Goal: Task Accomplishment & Management: Manage account settings

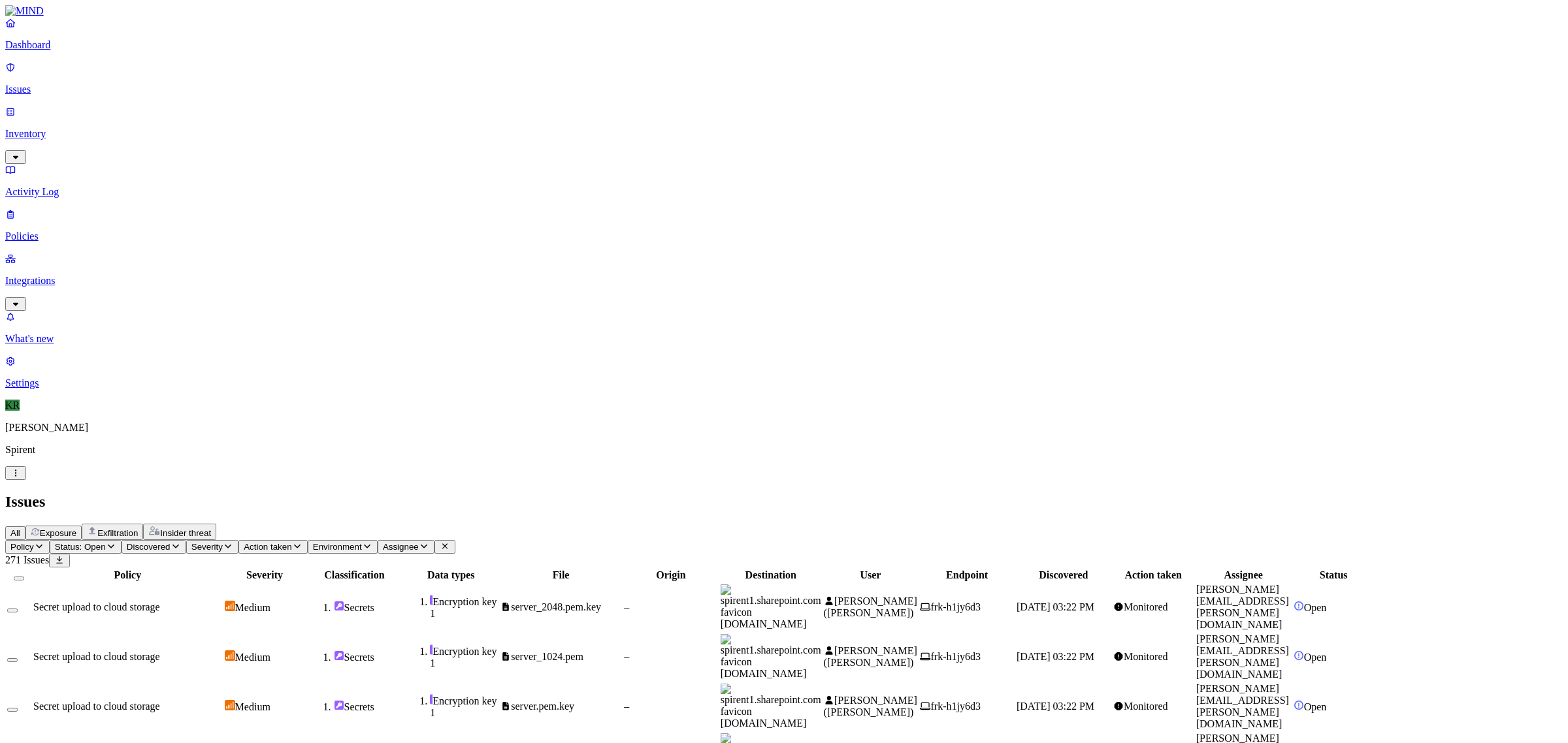
scroll to position [201, 0]
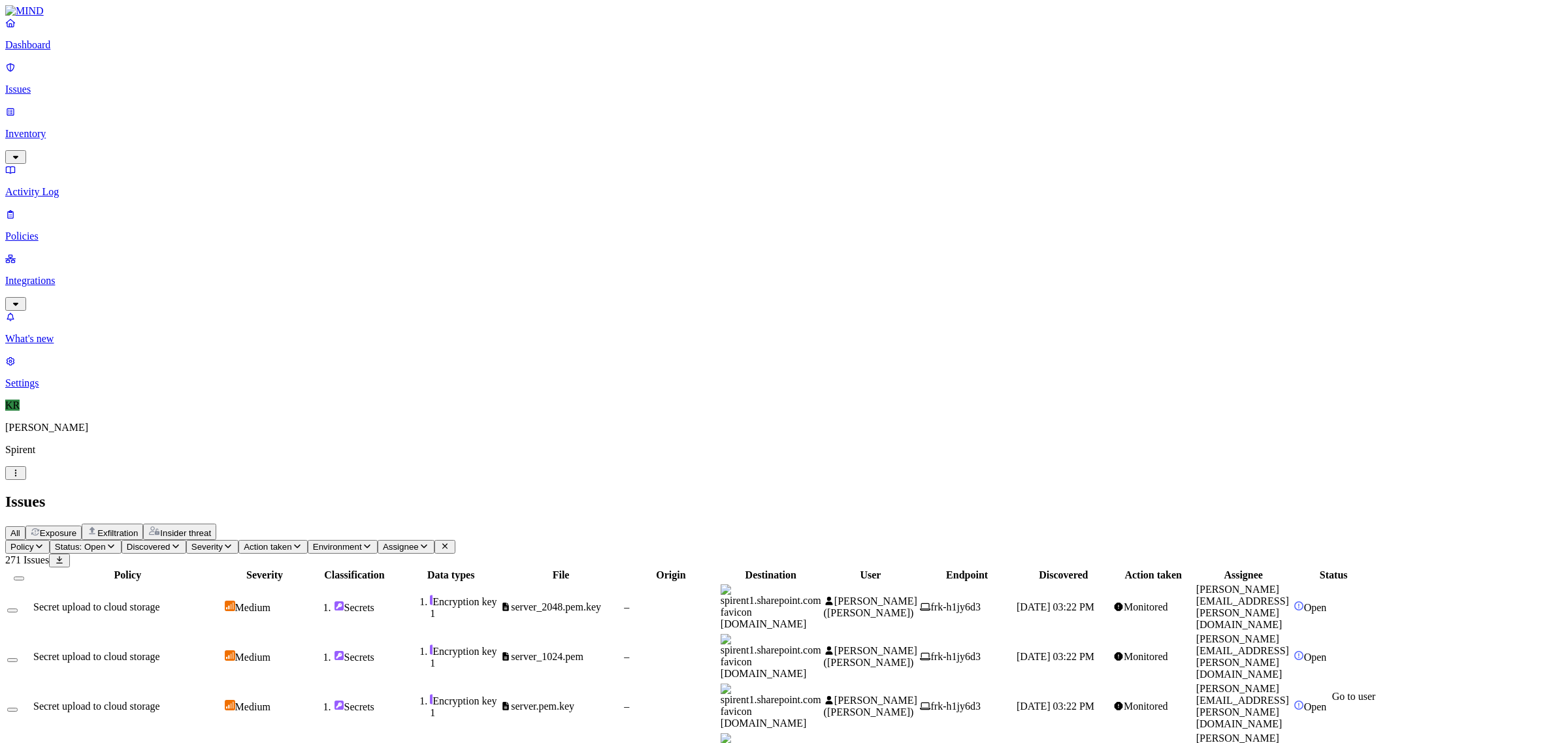
drag, startPoint x: 1426, startPoint y: 718, endPoint x: 1295, endPoint y: 717, distance: 131.0
copy span "leonard.balcerak@spirent.com"
click at [434, 540] on button "Assignee" at bounding box center [406, 547] width 57 height 14
type input "leonard.balcerak@spirent.com"
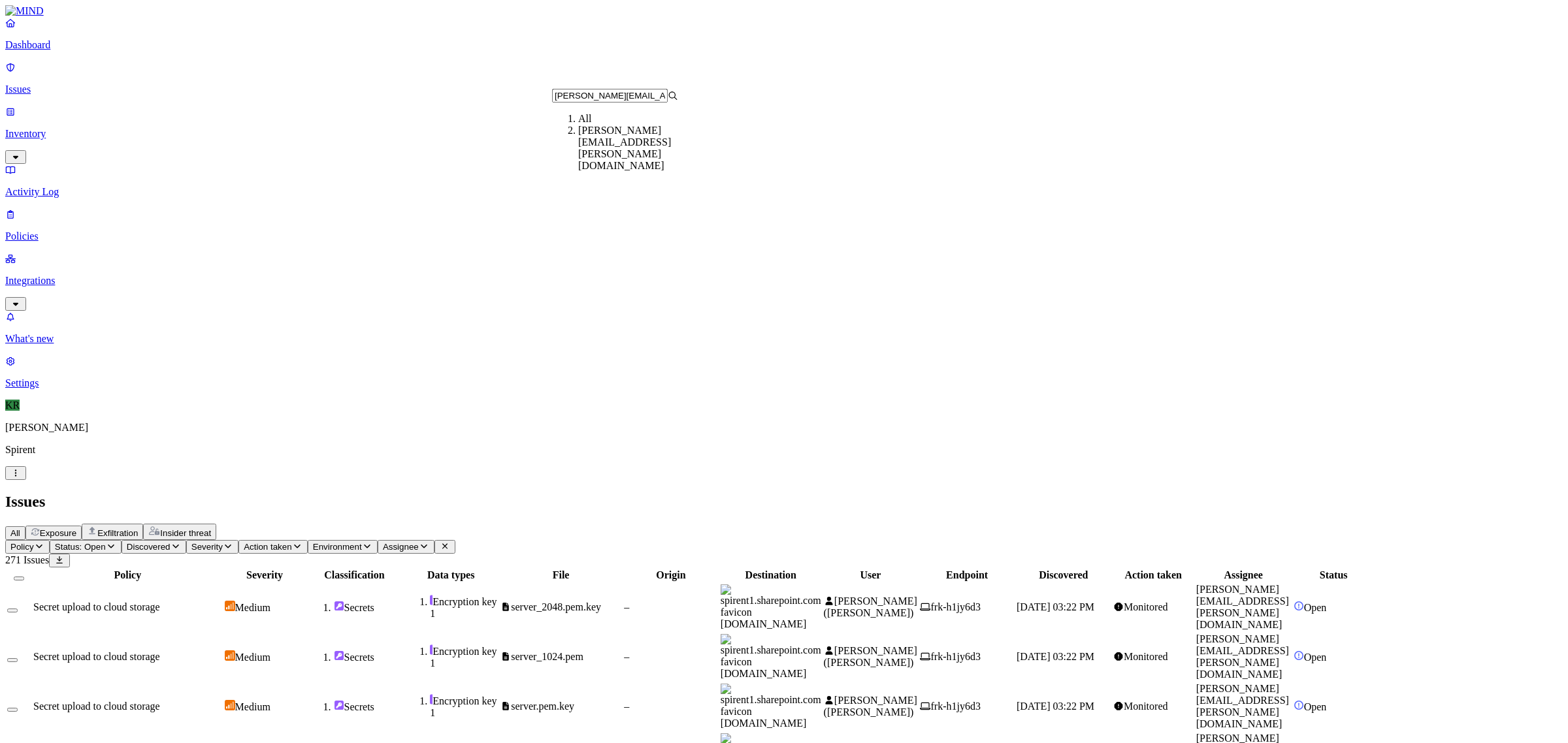
click at [594, 148] on div "leonard.balcerak@spirent.com" at bounding box center [641, 148] width 126 height 47
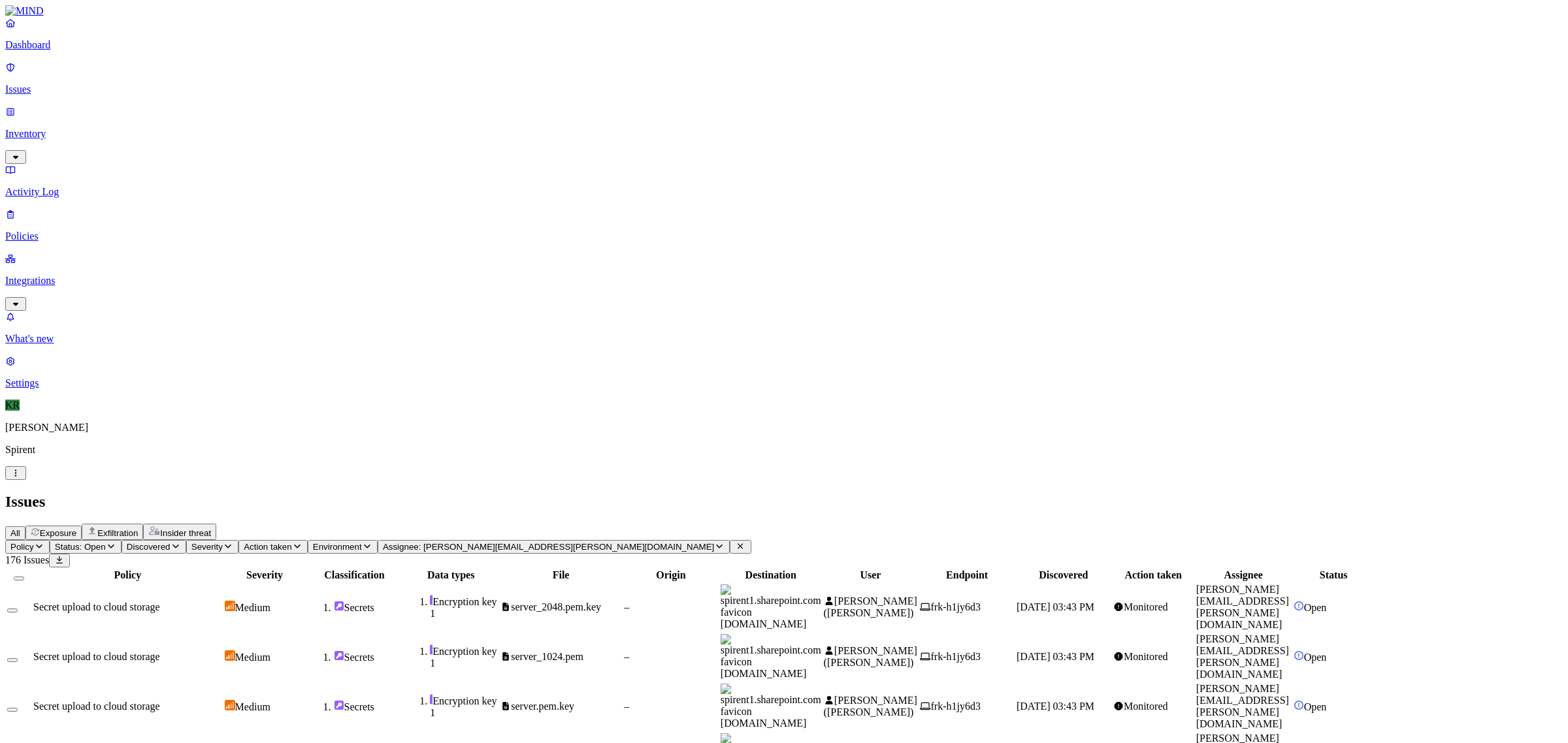
click at [24, 576] on button "Select all" at bounding box center [18, 578] width 10 height 4
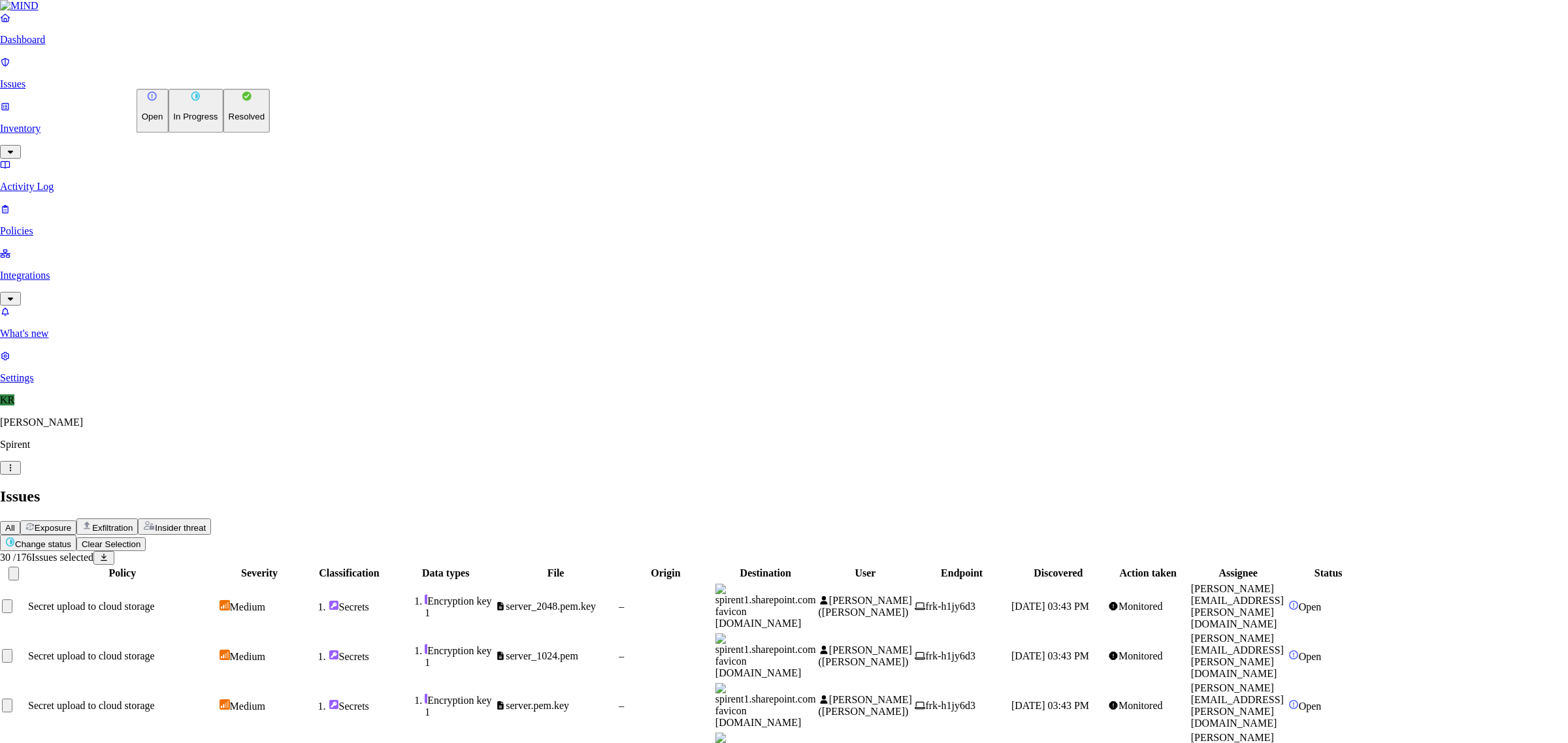
click at [224, 133] on button "Resolved" at bounding box center [247, 110] width 47 height 44
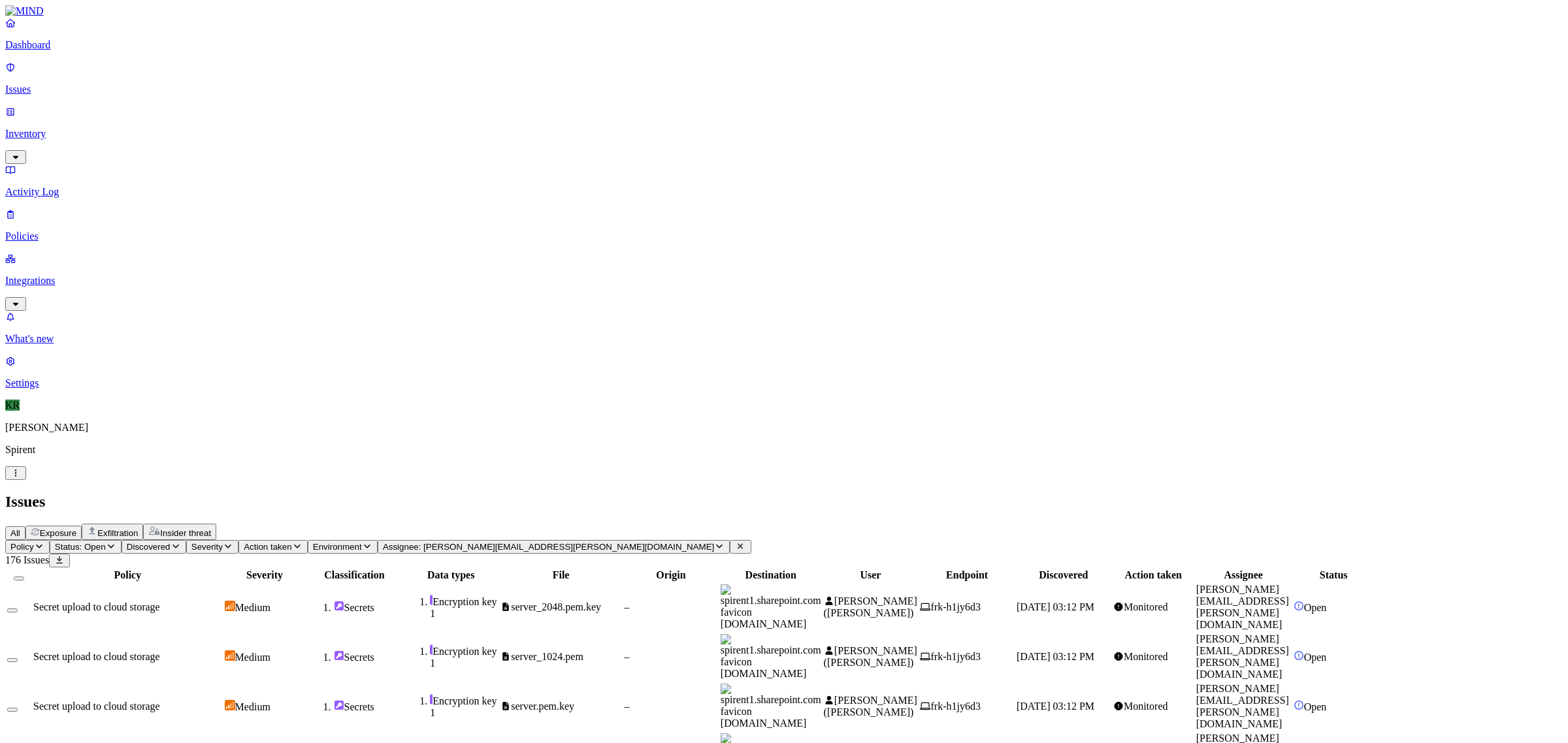
scroll to position [201, 0]
click at [24, 576] on button "Select all" at bounding box center [18, 578] width 10 height 4
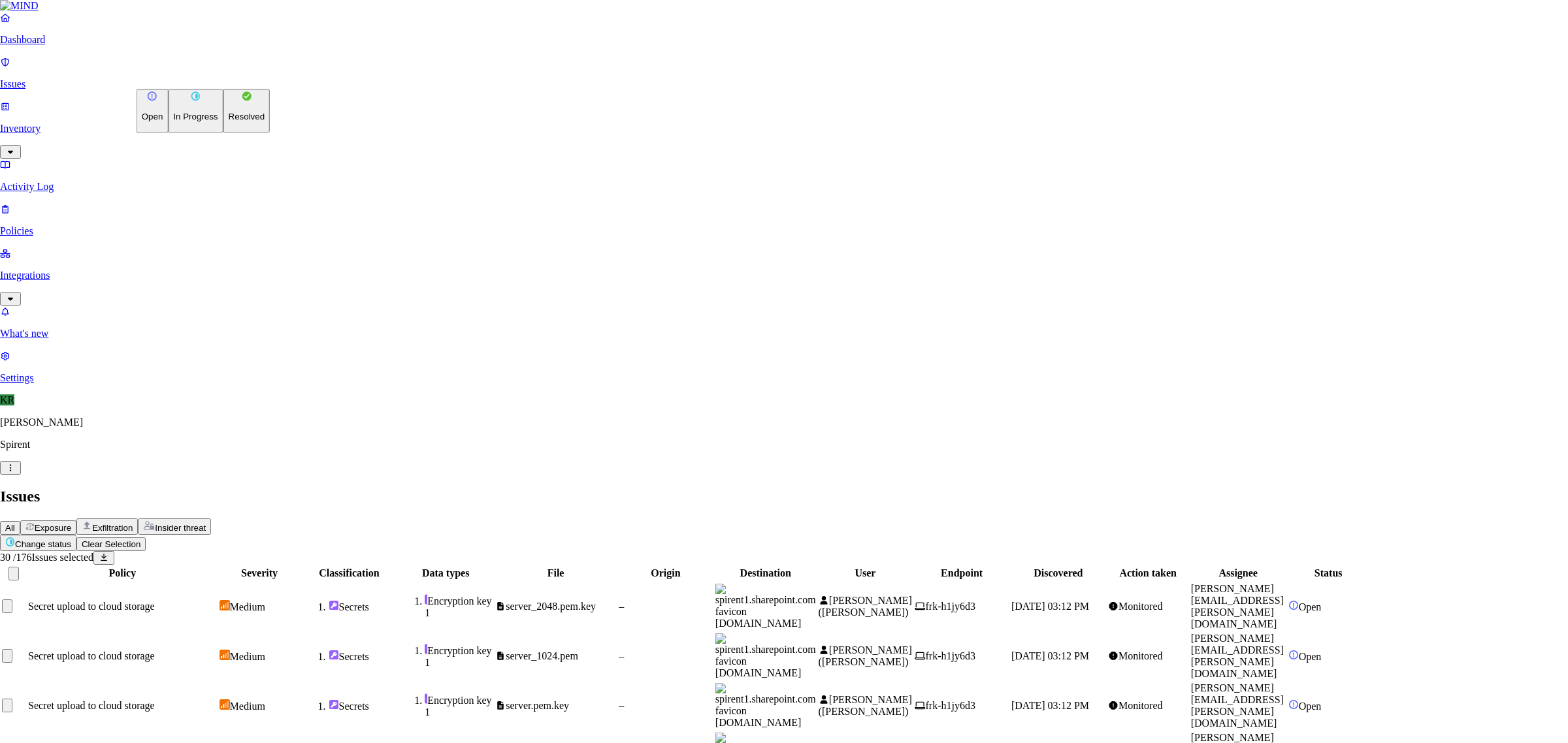
click at [224, 133] on button "Resolved" at bounding box center [247, 110] width 47 height 44
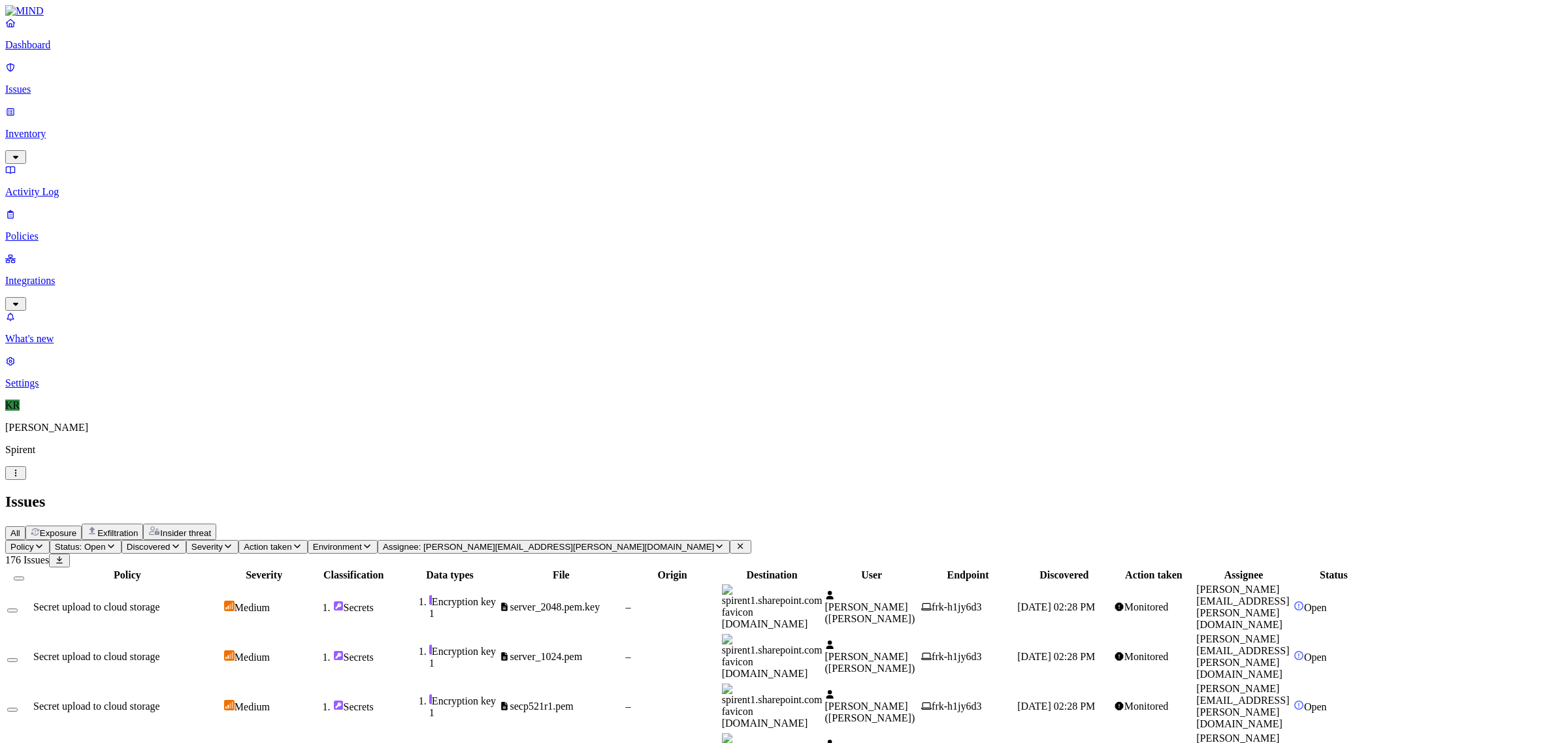
scroll to position [0, 0]
click at [24, 576] on button "Select all" at bounding box center [18, 578] width 10 height 4
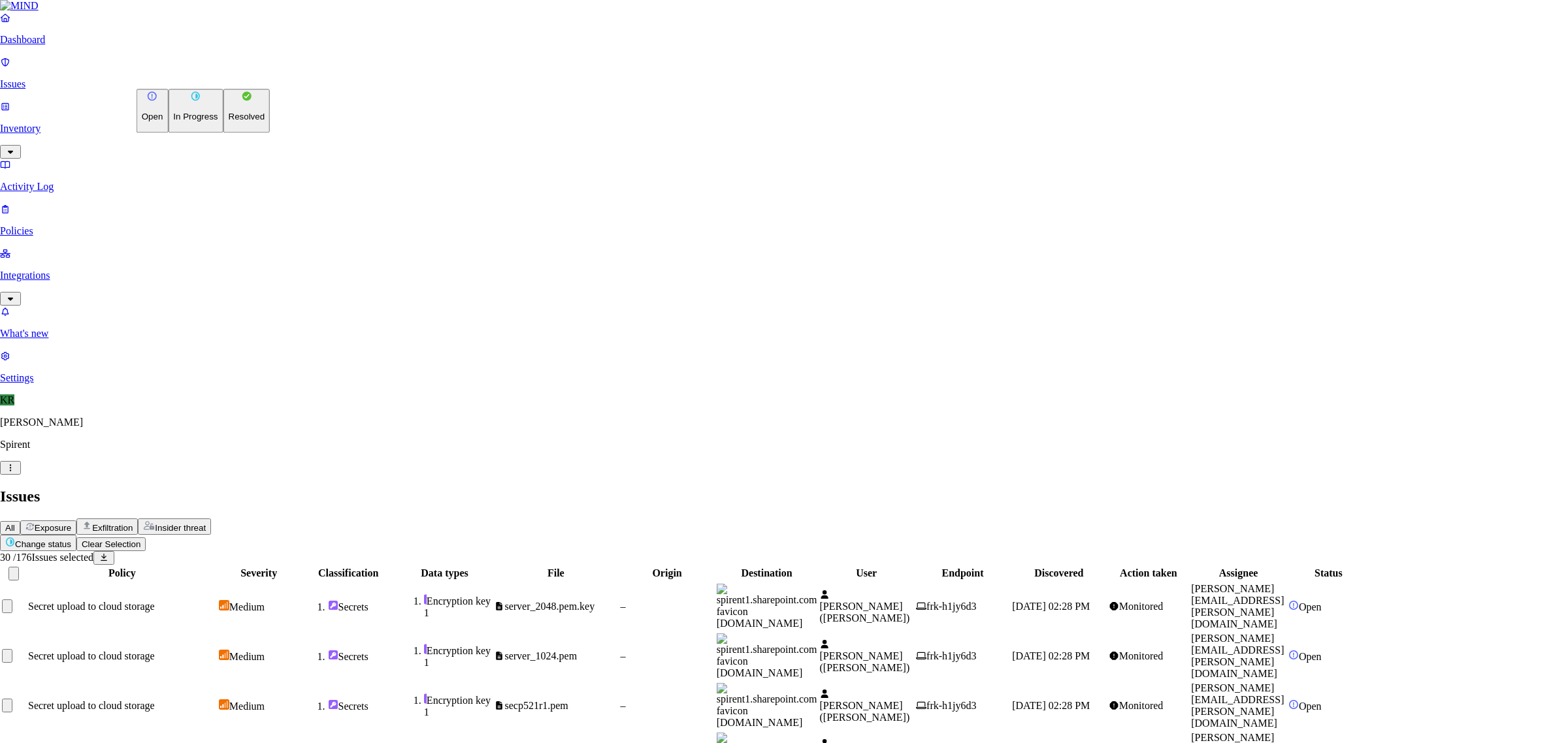
click at [228, 122] on p "Resolved" at bounding box center [247, 117] width 37 height 9
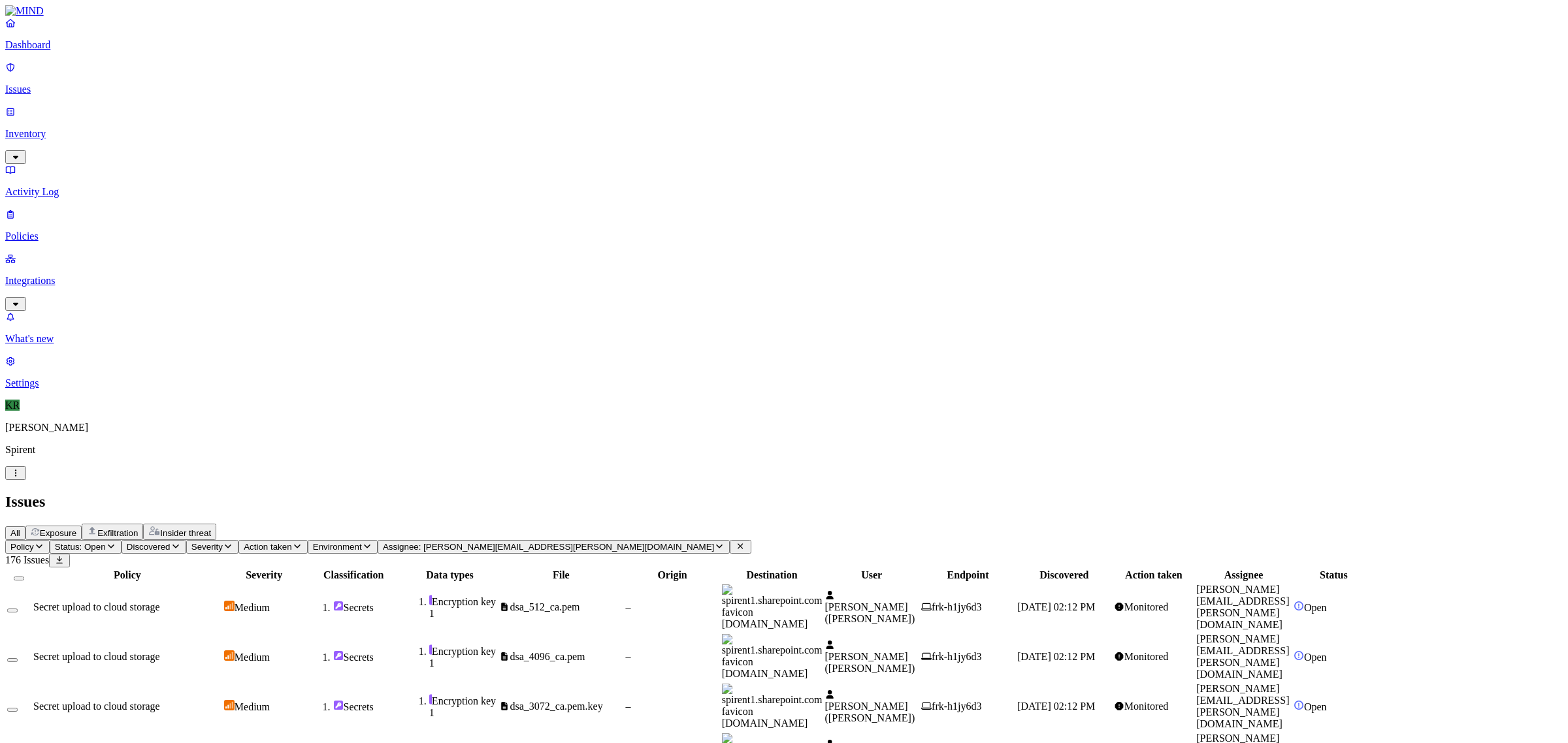
click at [24, 576] on button "Select all" at bounding box center [18, 578] width 10 height 4
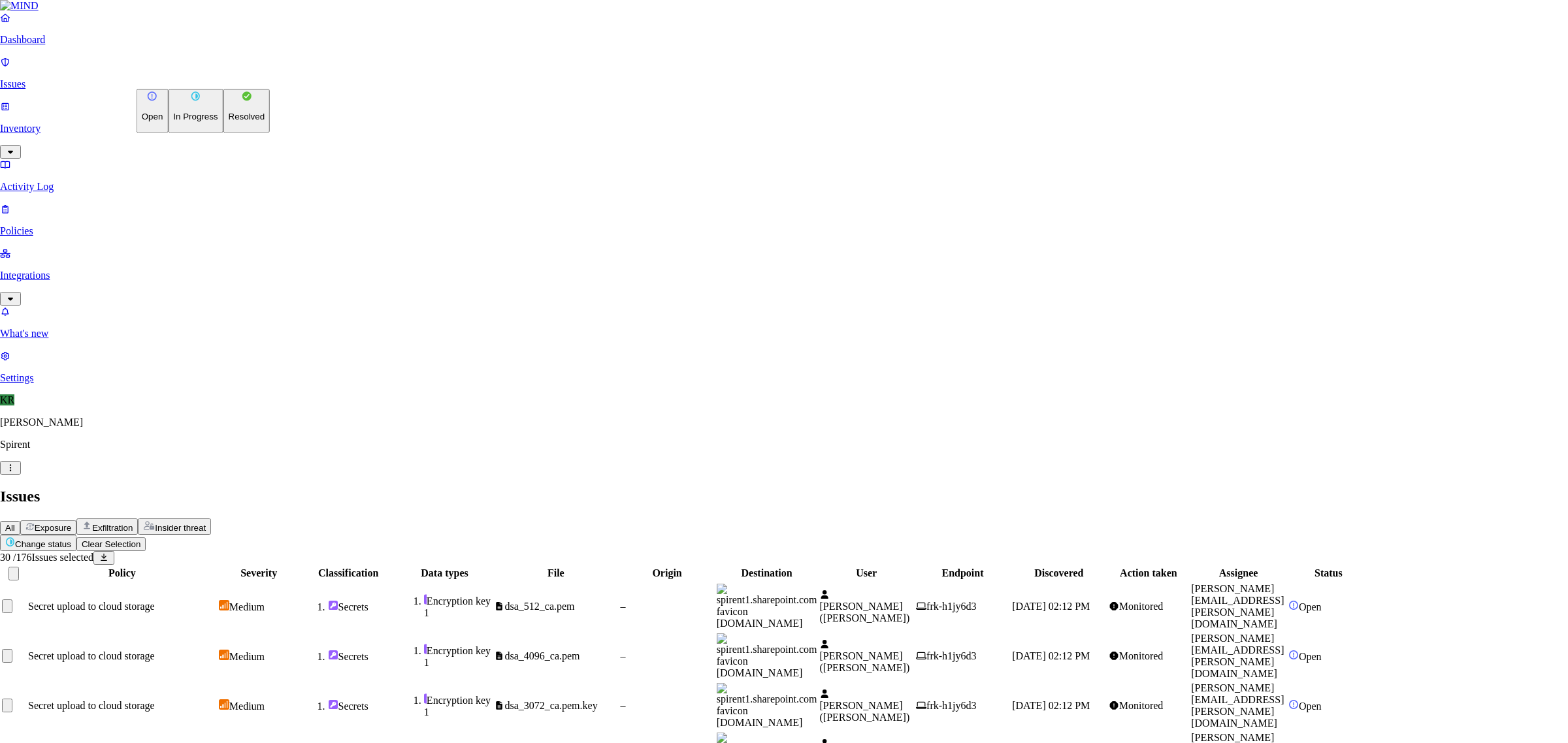
click at [228, 122] on p "Resolved" at bounding box center [247, 117] width 37 height 9
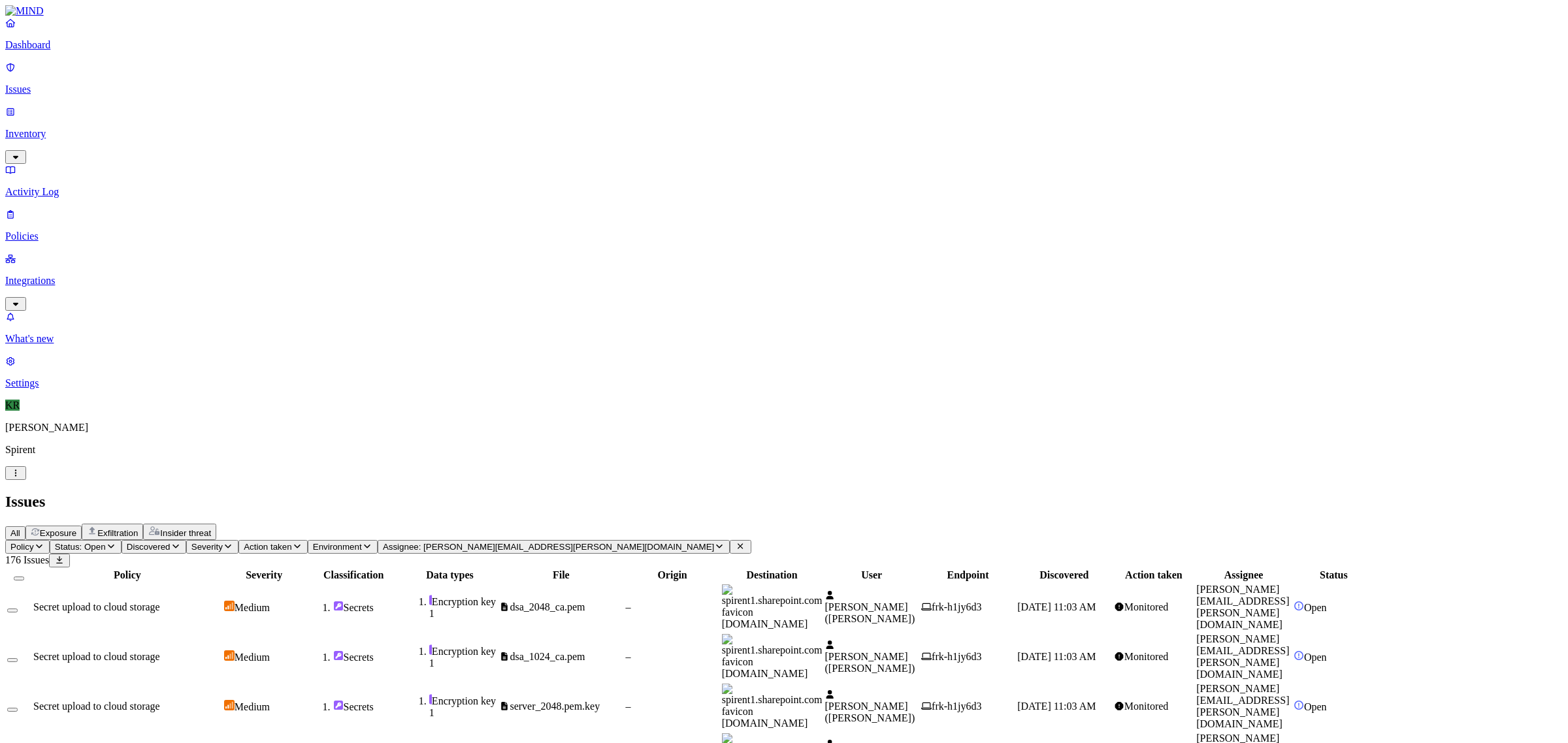
click at [24, 576] on button "Select all" at bounding box center [18, 578] width 10 height 4
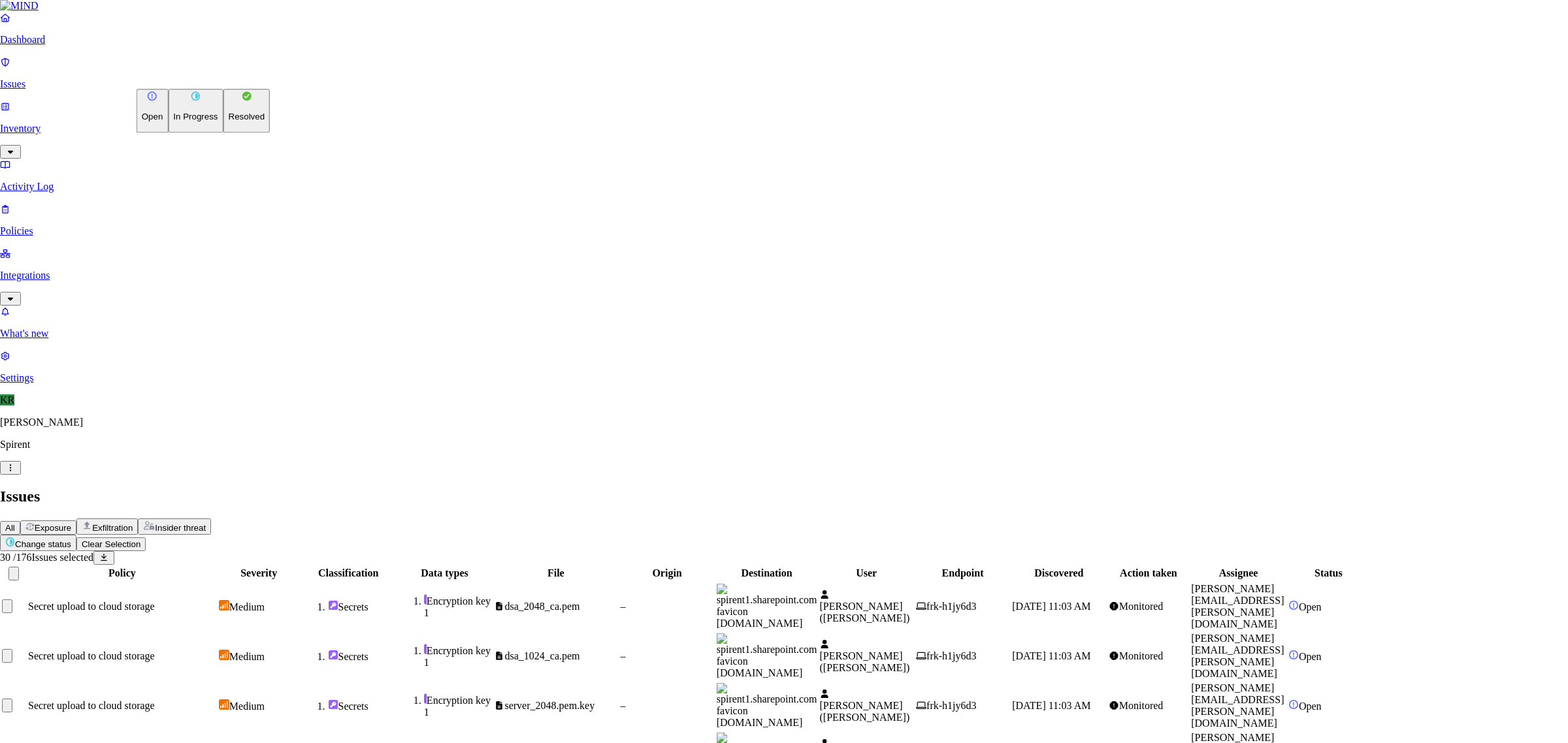
click at [228, 122] on p "Resolved" at bounding box center [247, 117] width 37 height 9
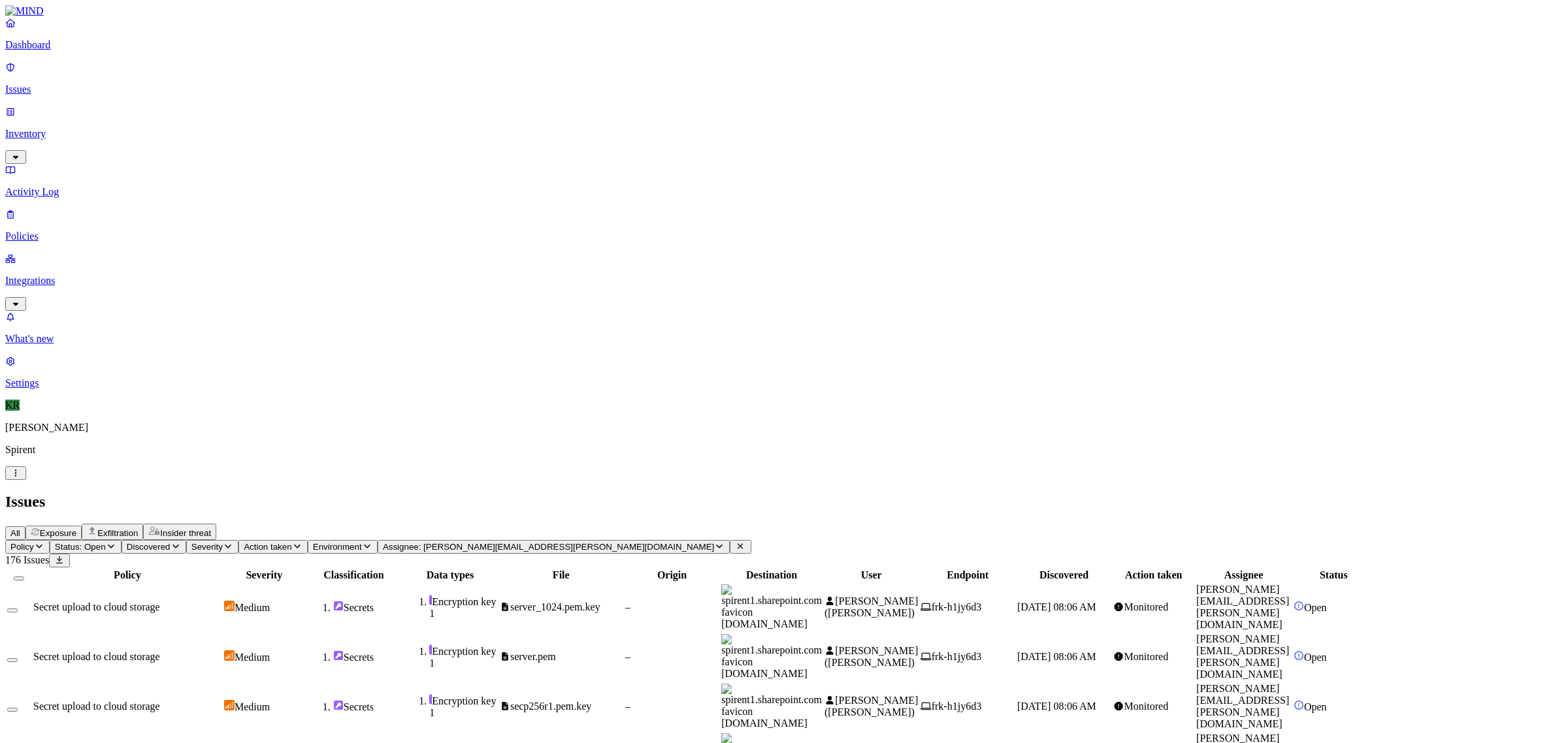
click at [24, 576] on button "Select all" at bounding box center [18, 578] width 10 height 4
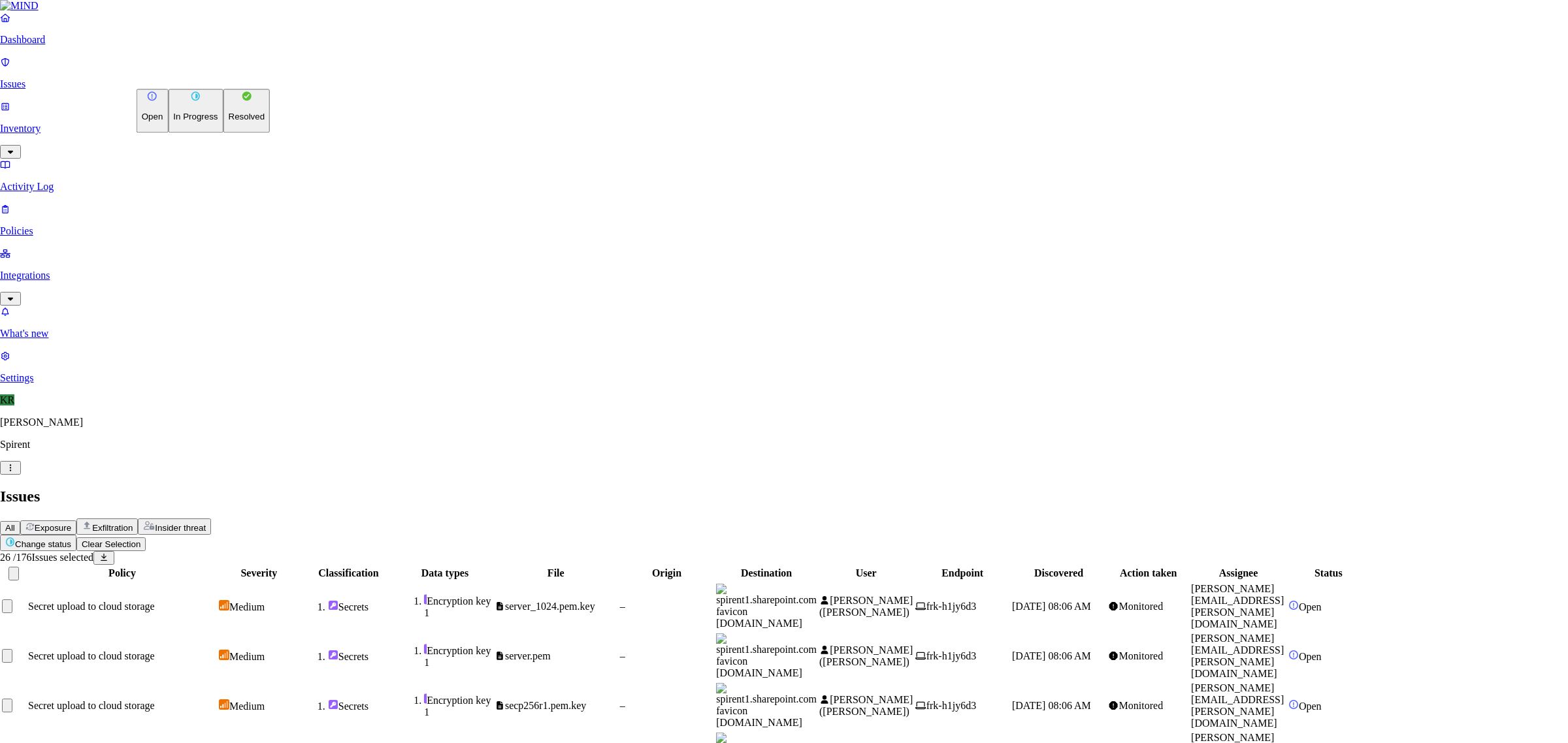
click at [228, 122] on p "Resolved" at bounding box center [247, 117] width 37 height 9
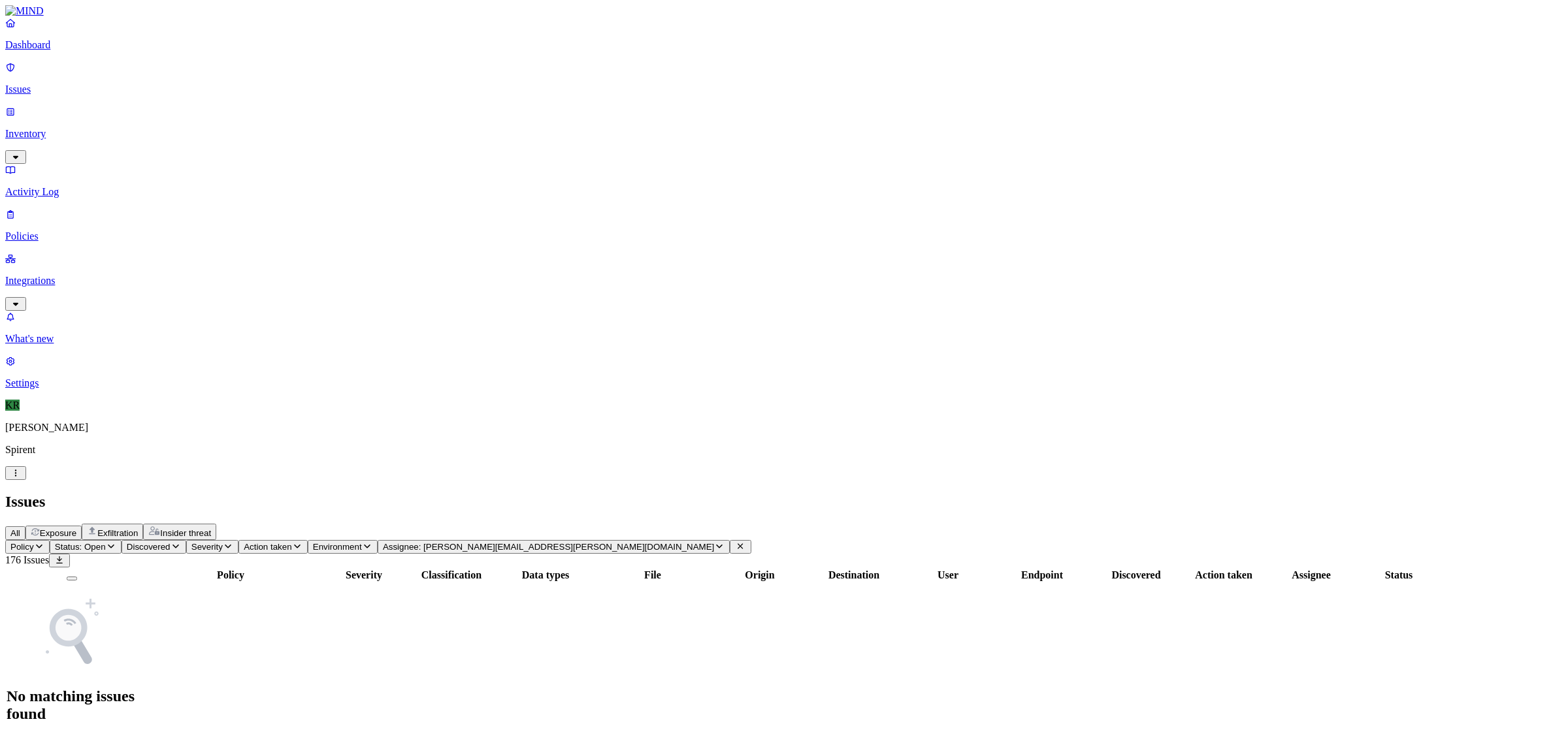
click at [738, 544] on icon at bounding box center [741, 547] width 5 height 5
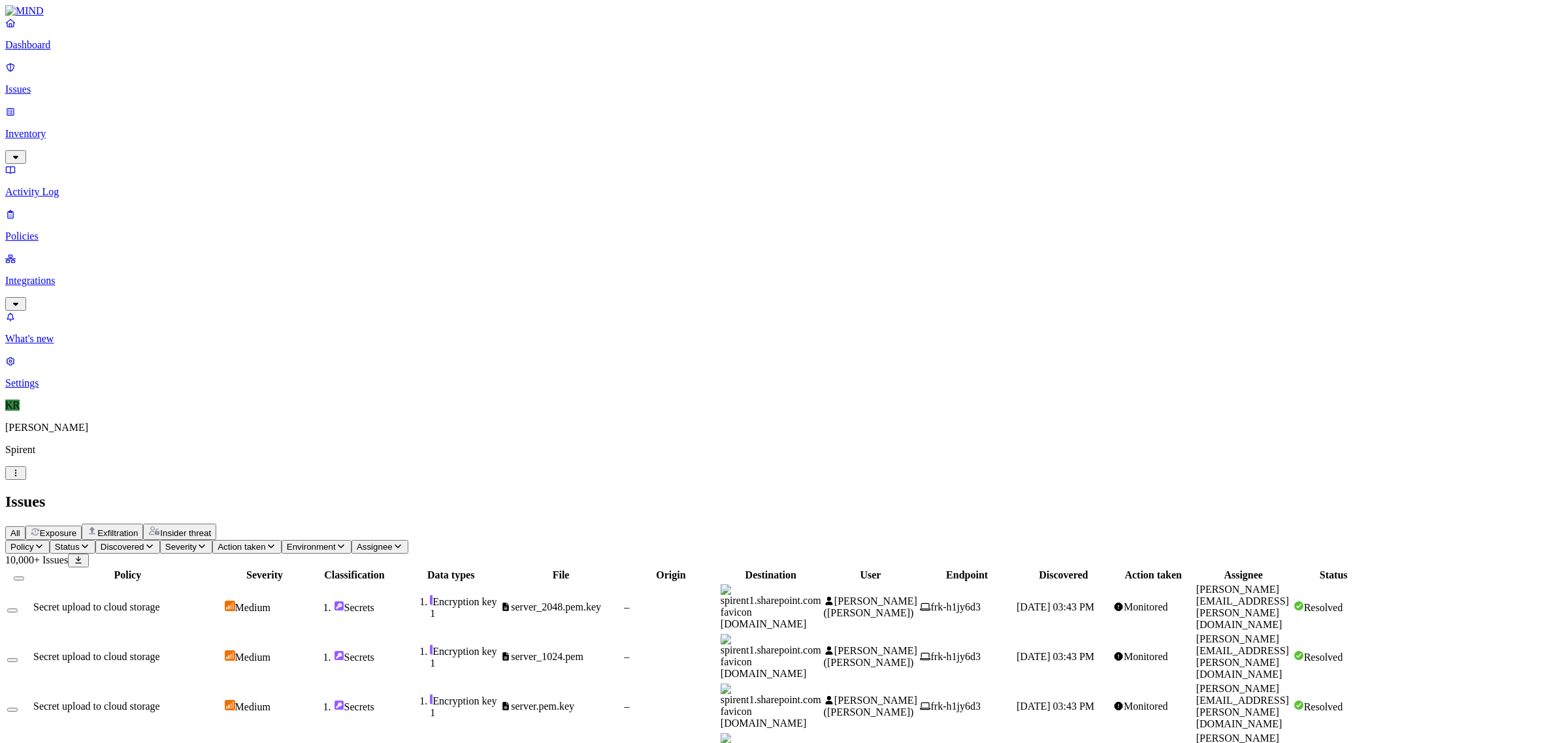
click at [144, 542] on span "Discovered" at bounding box center [122, 547] width 44 height 9
click at [90, 542] on icon "button" at bounding box center [85, 546] width 10 height 9
click at [237, 100] on div "Open" at bounding box center [237, 118] width 0 height 37
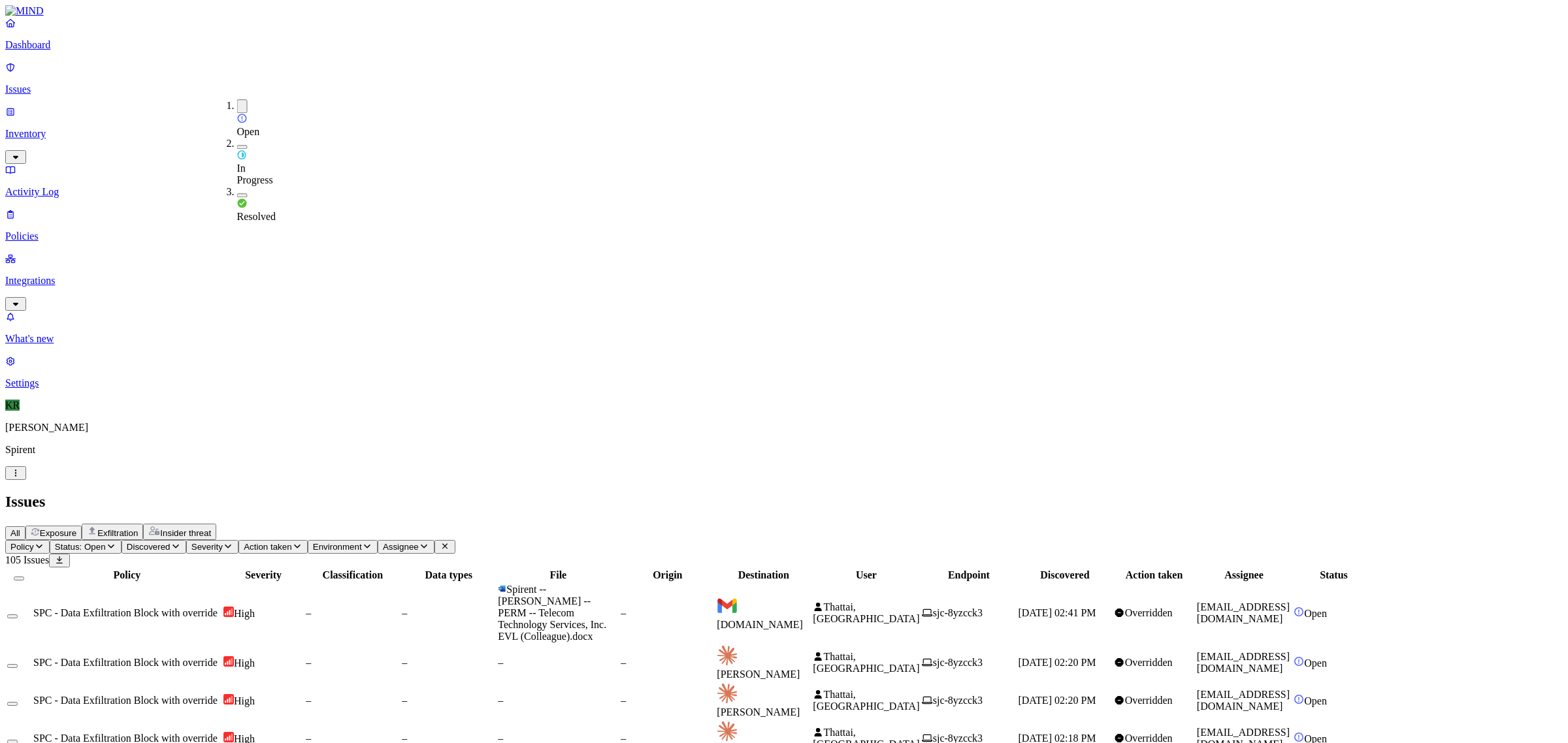
click at [919, 601] on span "Thattai, [GEOGRAPHIC_DATA]" at bounding box center [865, 613] width 106 height 23
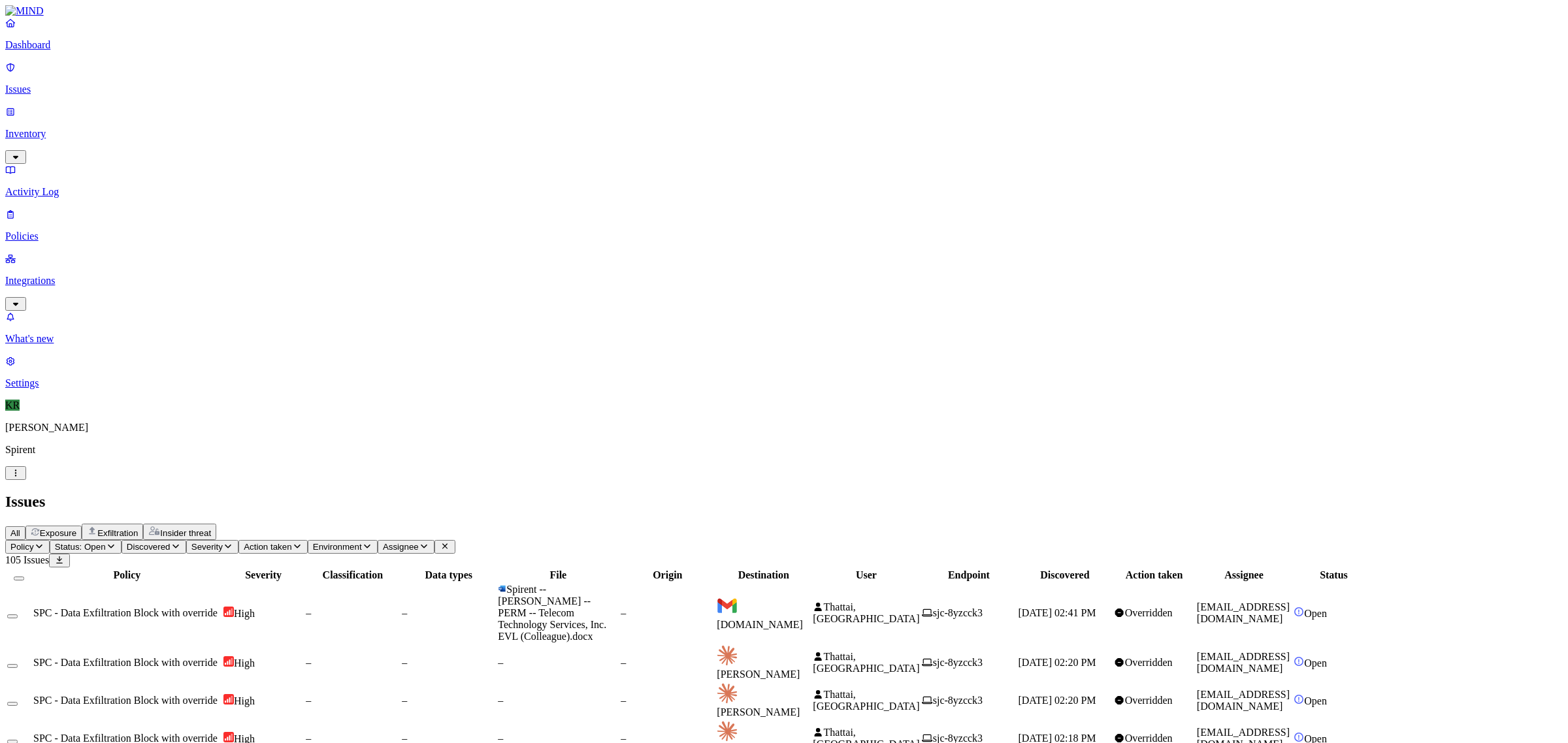
click at [30, 570] on div at bounding box center [19, 575] width 24 height 12
click at [24, 576] on button "Select all" at bounding box center [18, 578] width 10 height 4
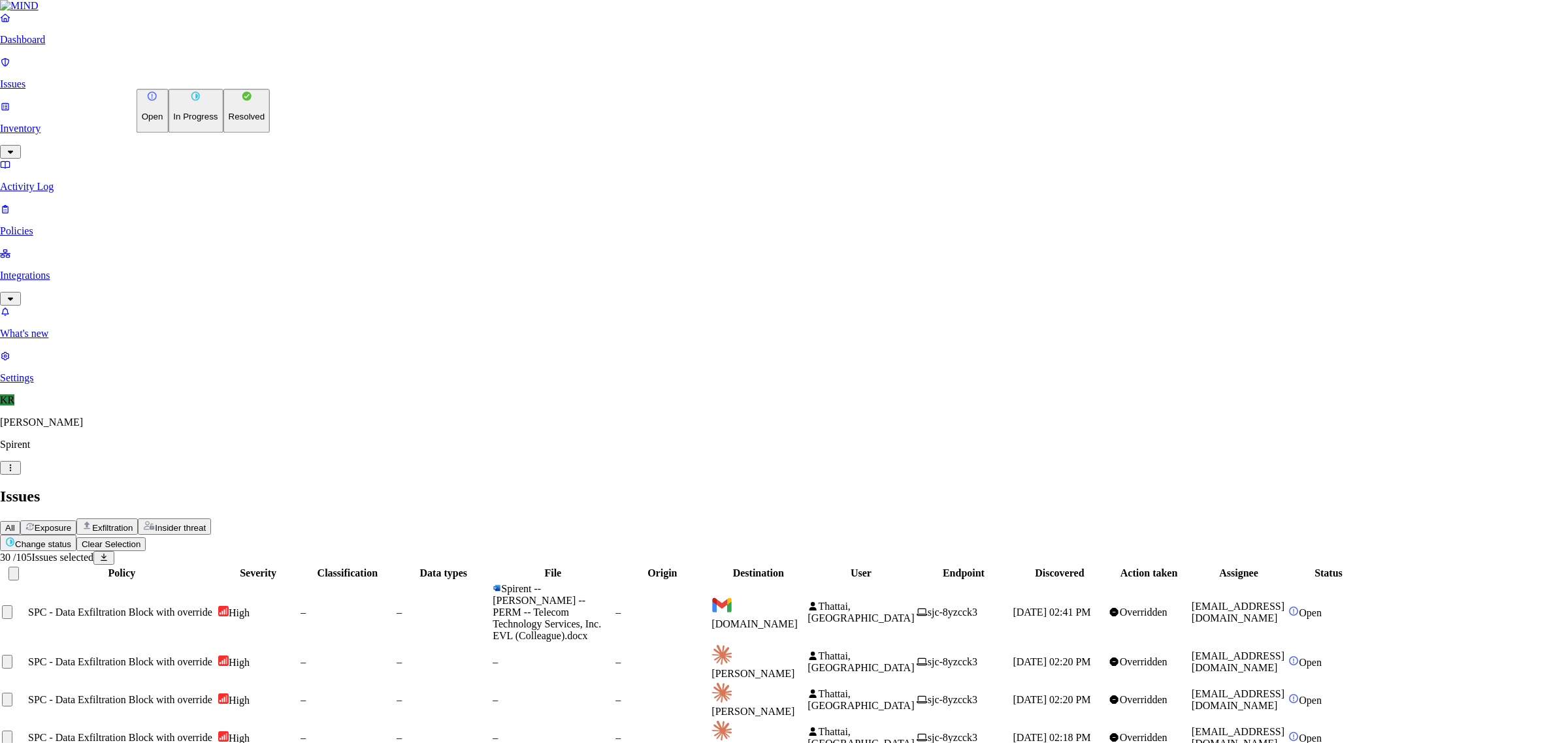
click at [228, 122] on p "Resolved" at bounding box center [247, 117] width 37 height 9
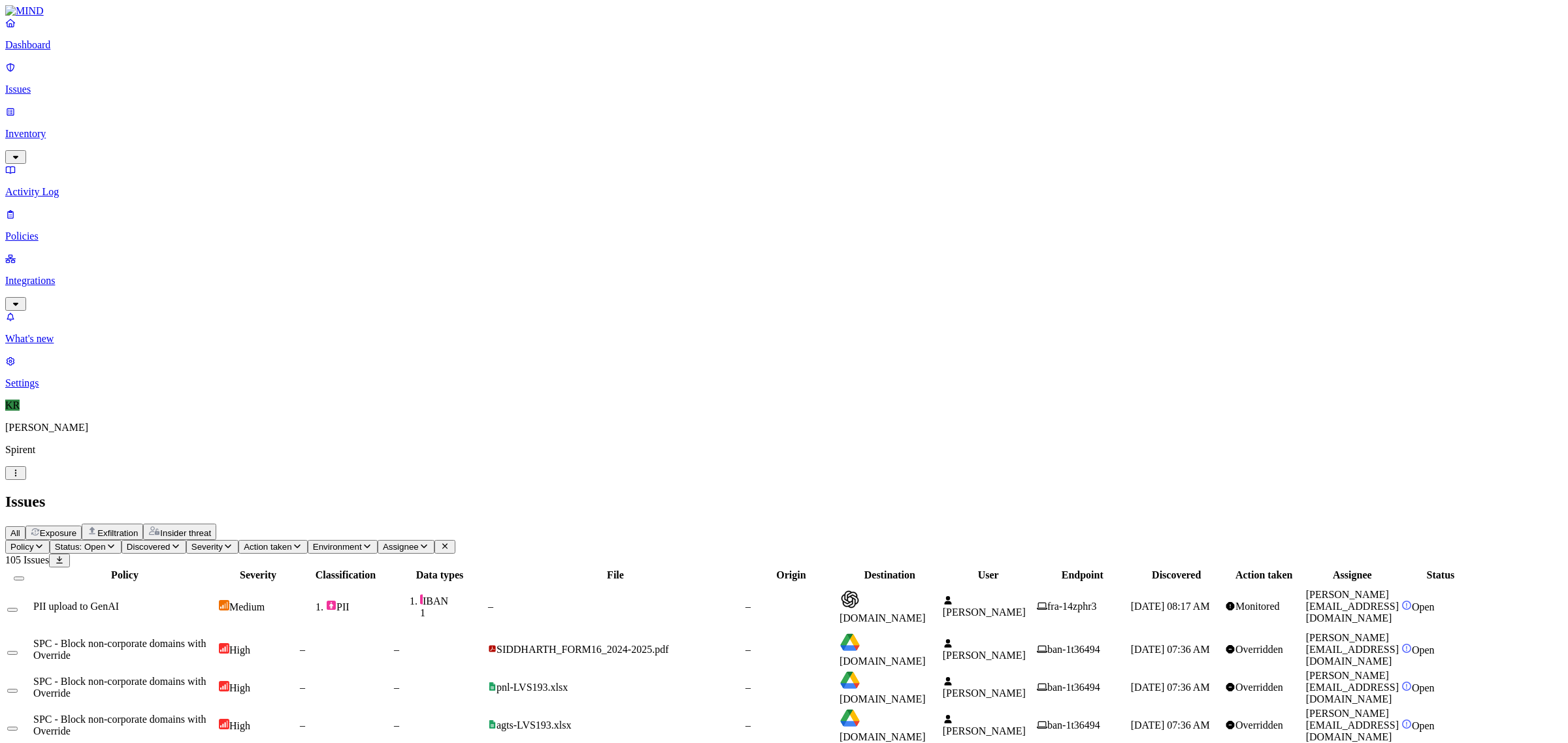
click at [24, 576] on button "Select all" at bounding box center [18, 578] width 10 height 4
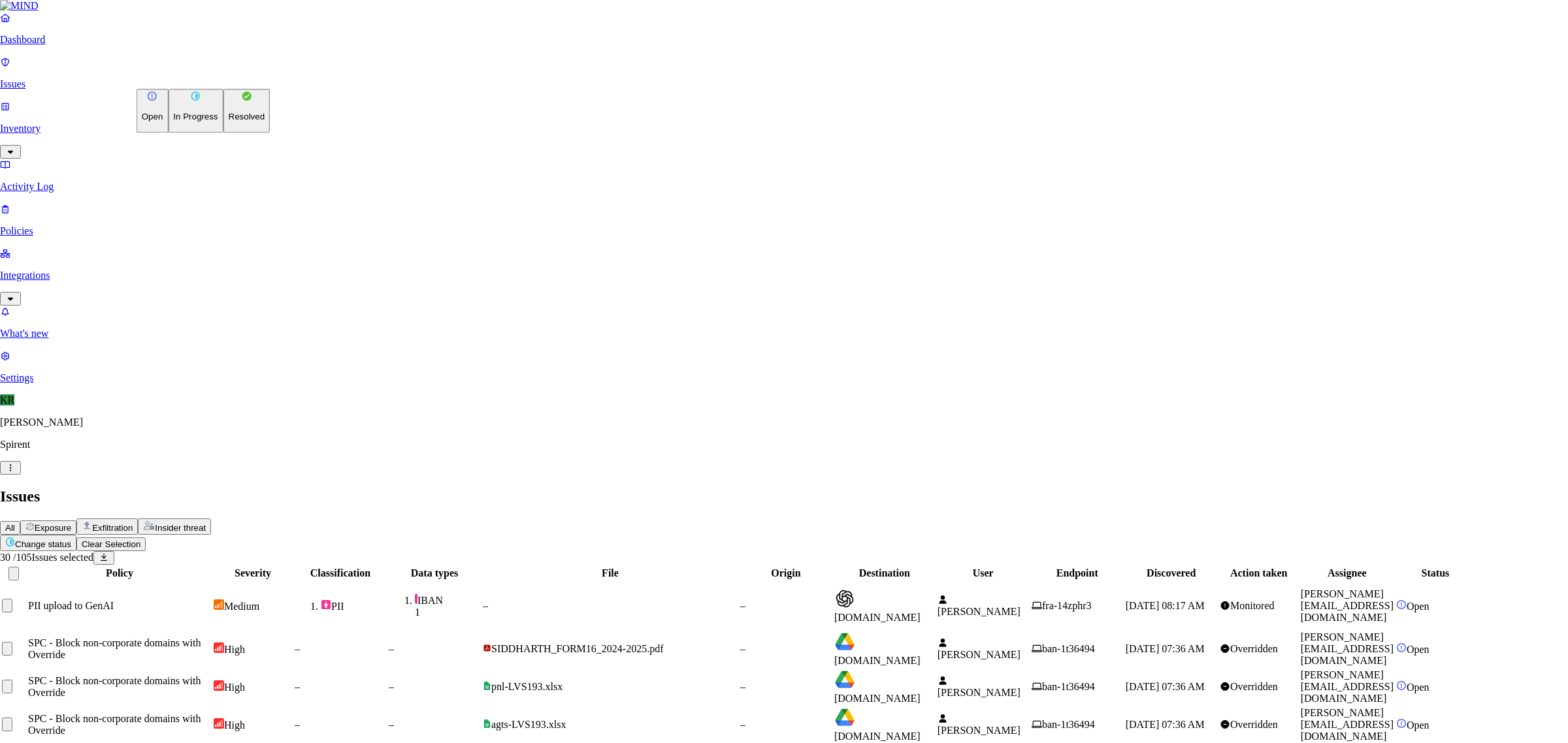
click at [224, 133] on button "Resolved" at bounding box center [247, 110] width 47 height 44
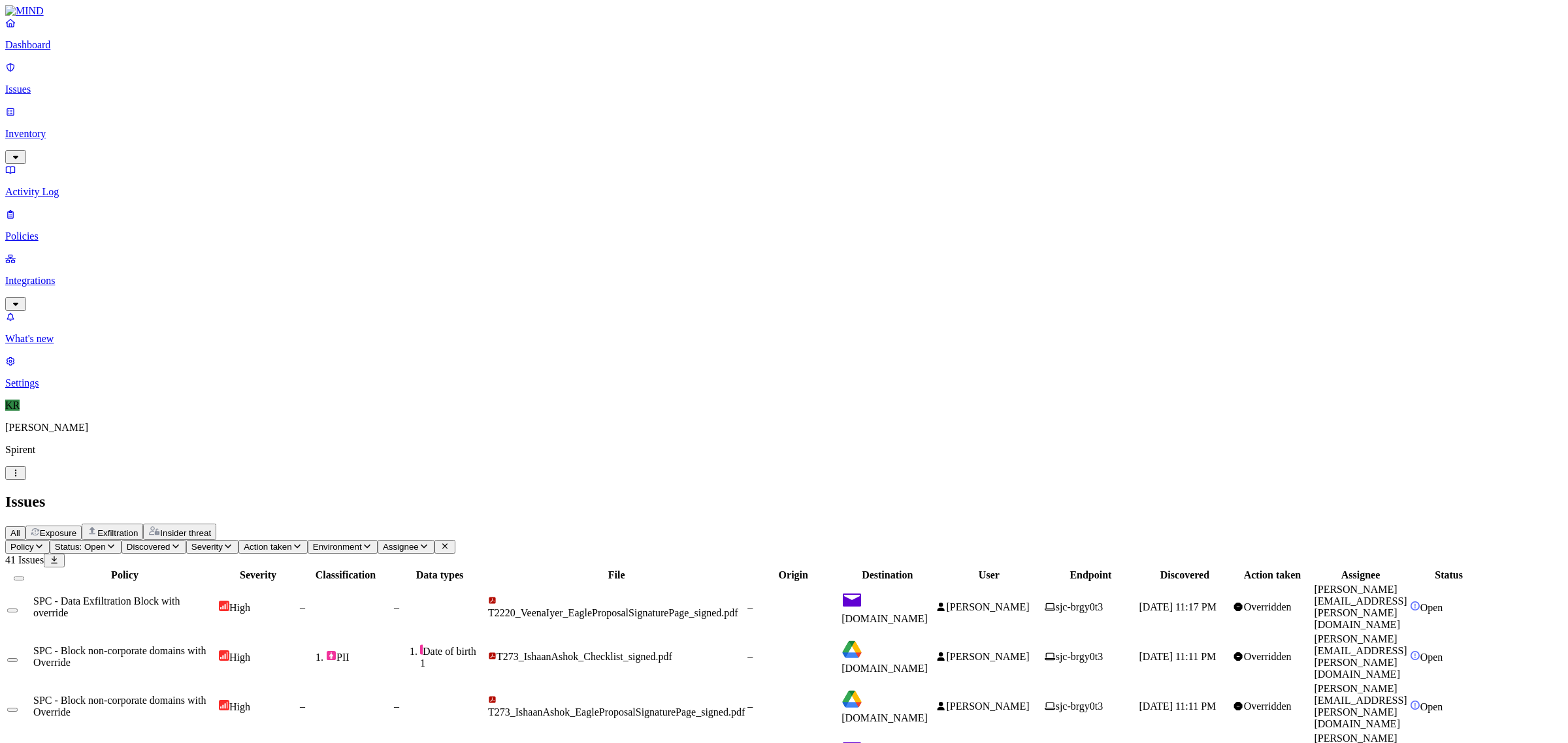
scroll to position [82, 0]
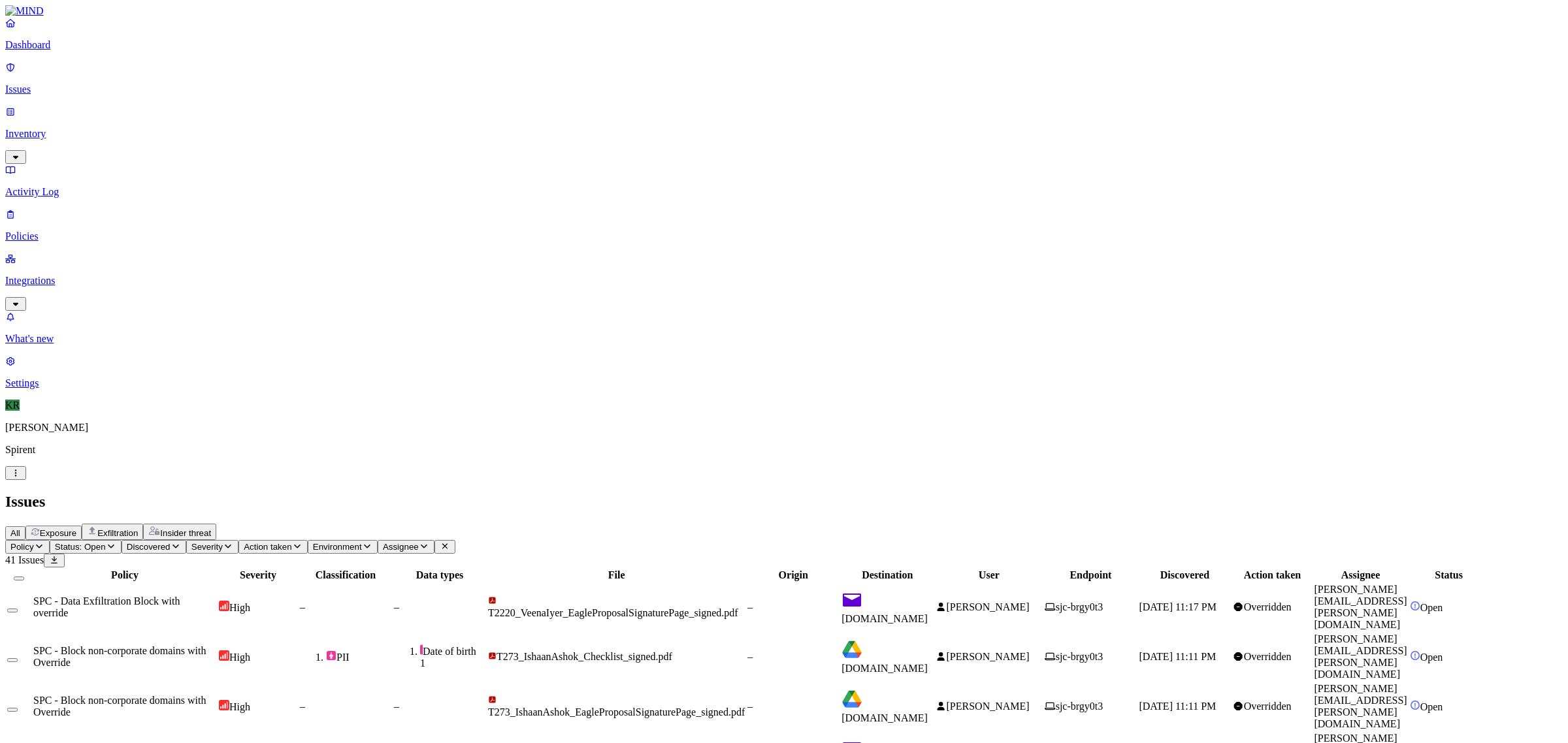
click at [24, 576] on button "Select all" at bounding box center [18, 578] width 10 height 4
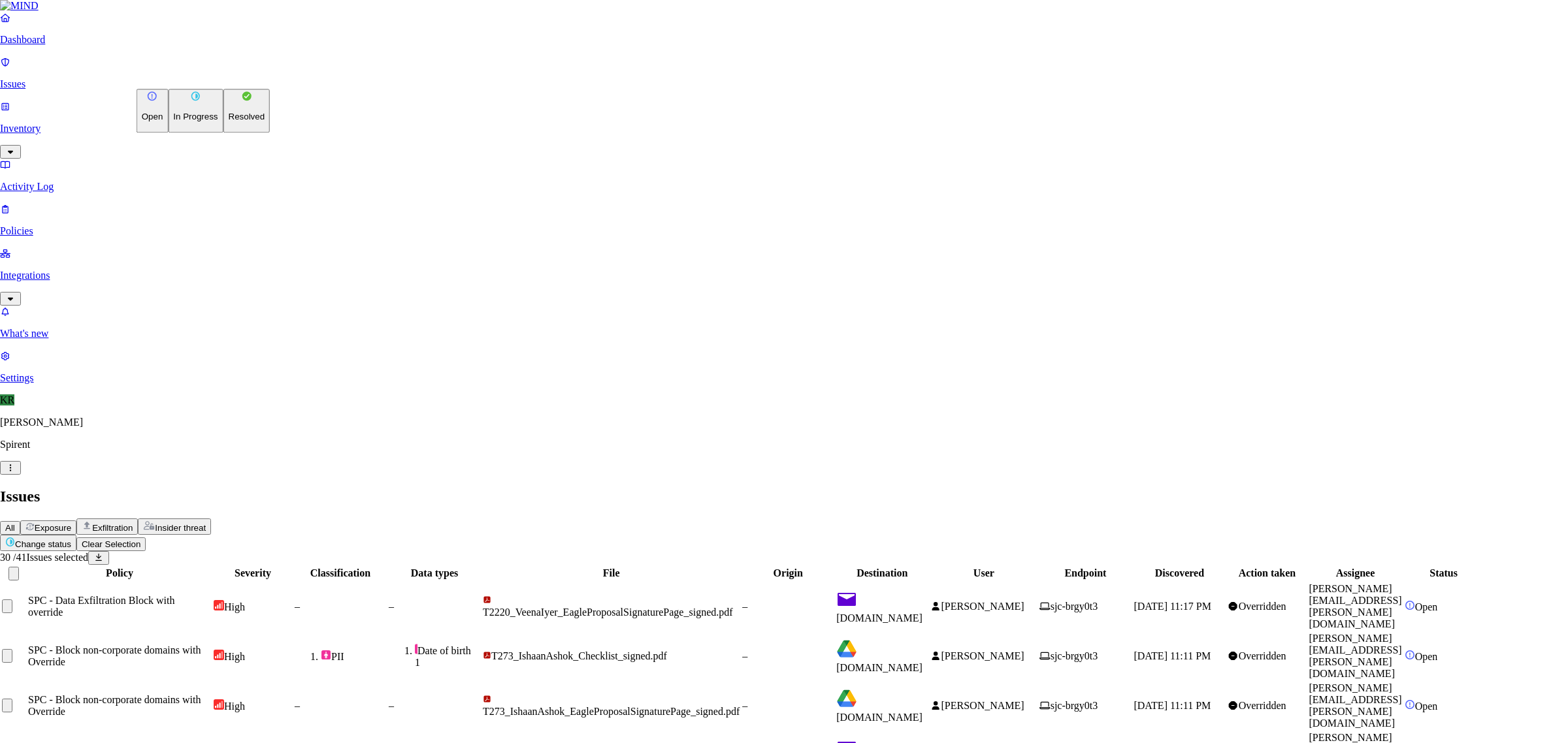
click at [228, 122] on p "Resolved" at bounding box center [247, 117] width 37 height 9
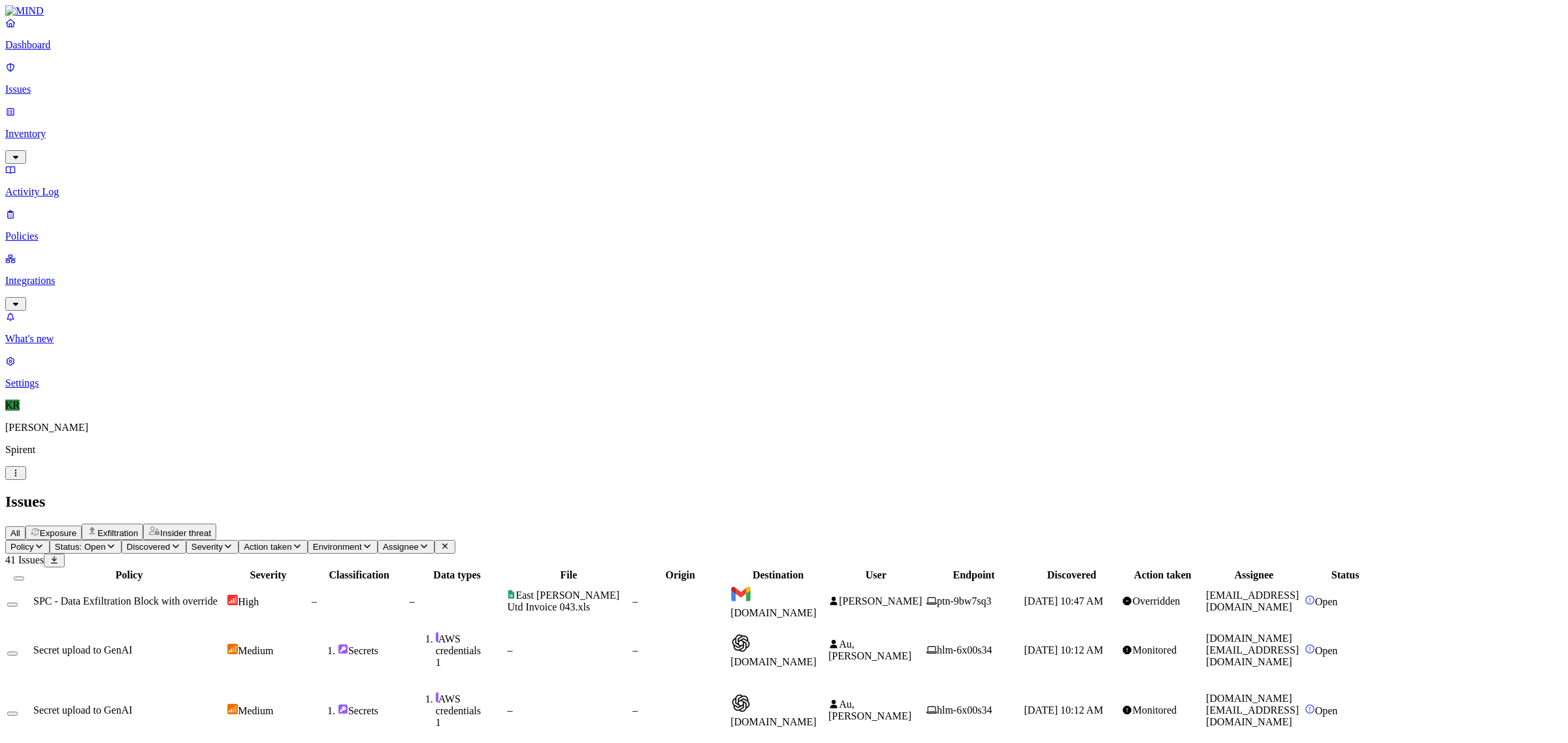
click at [817, 608] on span "[DOMAIN_NAME]" at bounding box center [773, 613] width 86 height 11
click at [817, 656] on span "[DOMAIN_NAME]" at bounding box center [773, 662] width 86 height 11
click at [827, 681] on td "[DOMAIN_NAME]" at bounding box center [778, 710] width 97 height 59
click at [817, 645] on span "[DOMAIN_NAME]" at bounding box center [773, 656] width 86 height 23
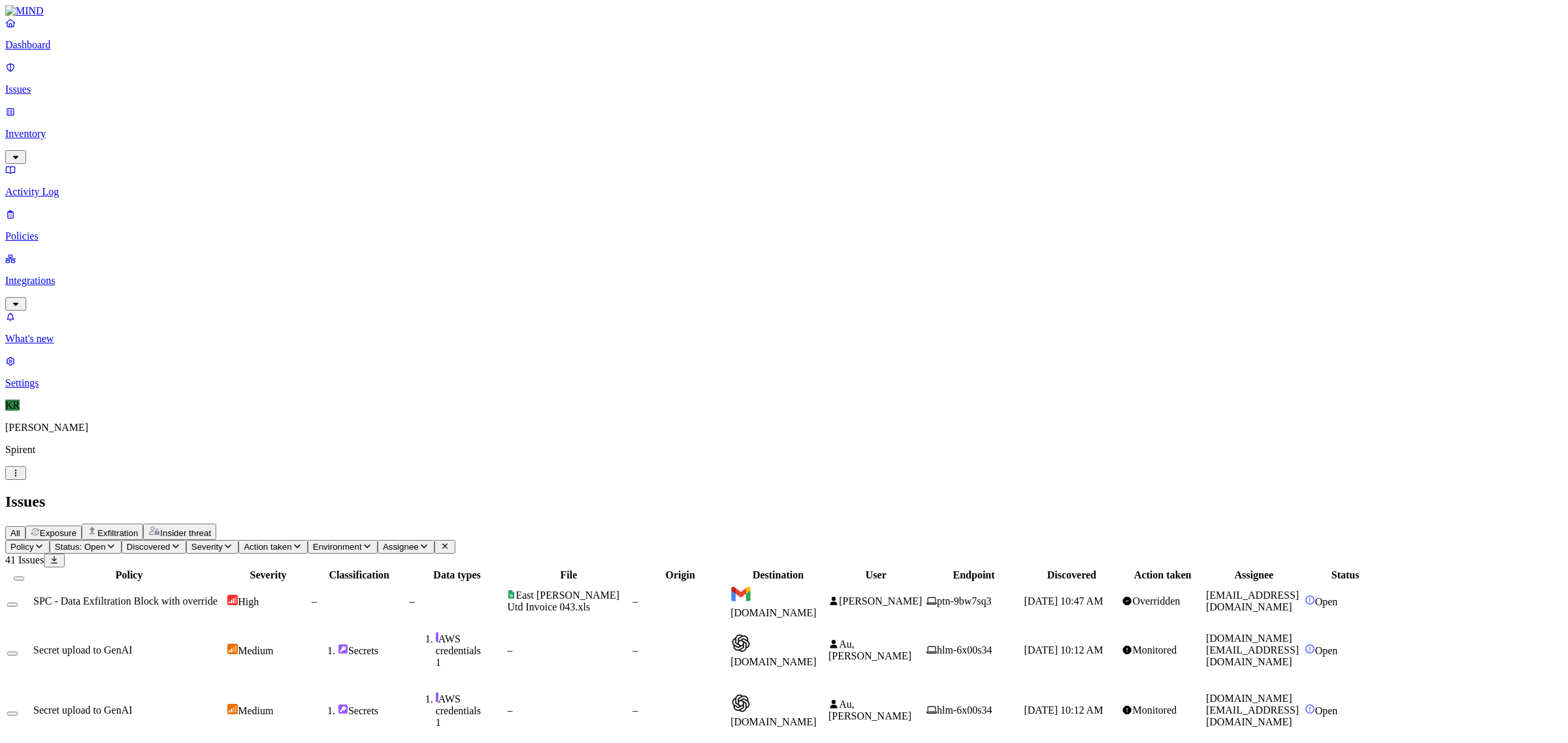
click at [18, 652] on button "Select row" at bounding box center [12, 654] width 10 height 4
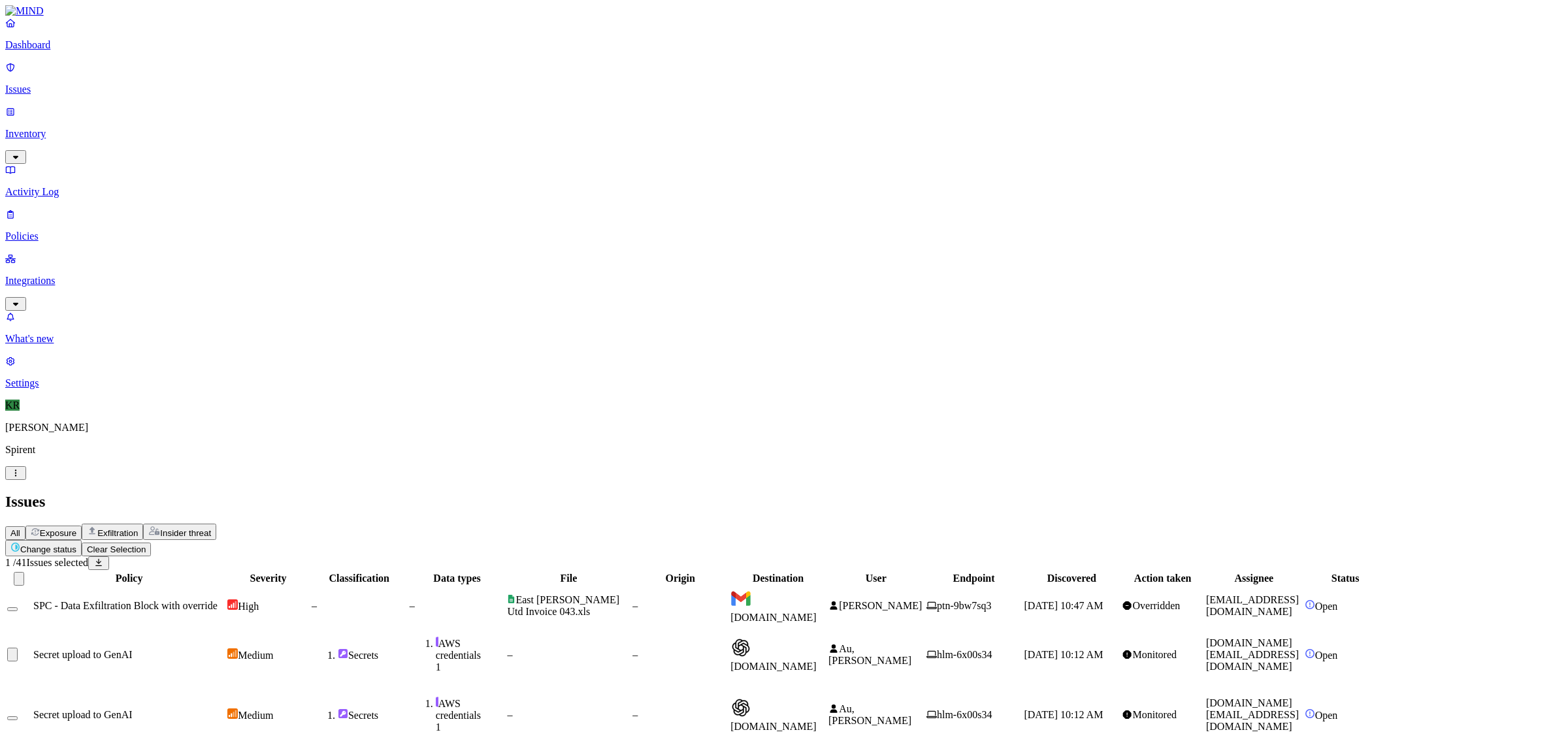
click at [31, 685] on td at bounding box center [19, 715] width 25 height 59
click at [18, 717] on button "Select row" at bounding box center [12, 719] width 10 height 4
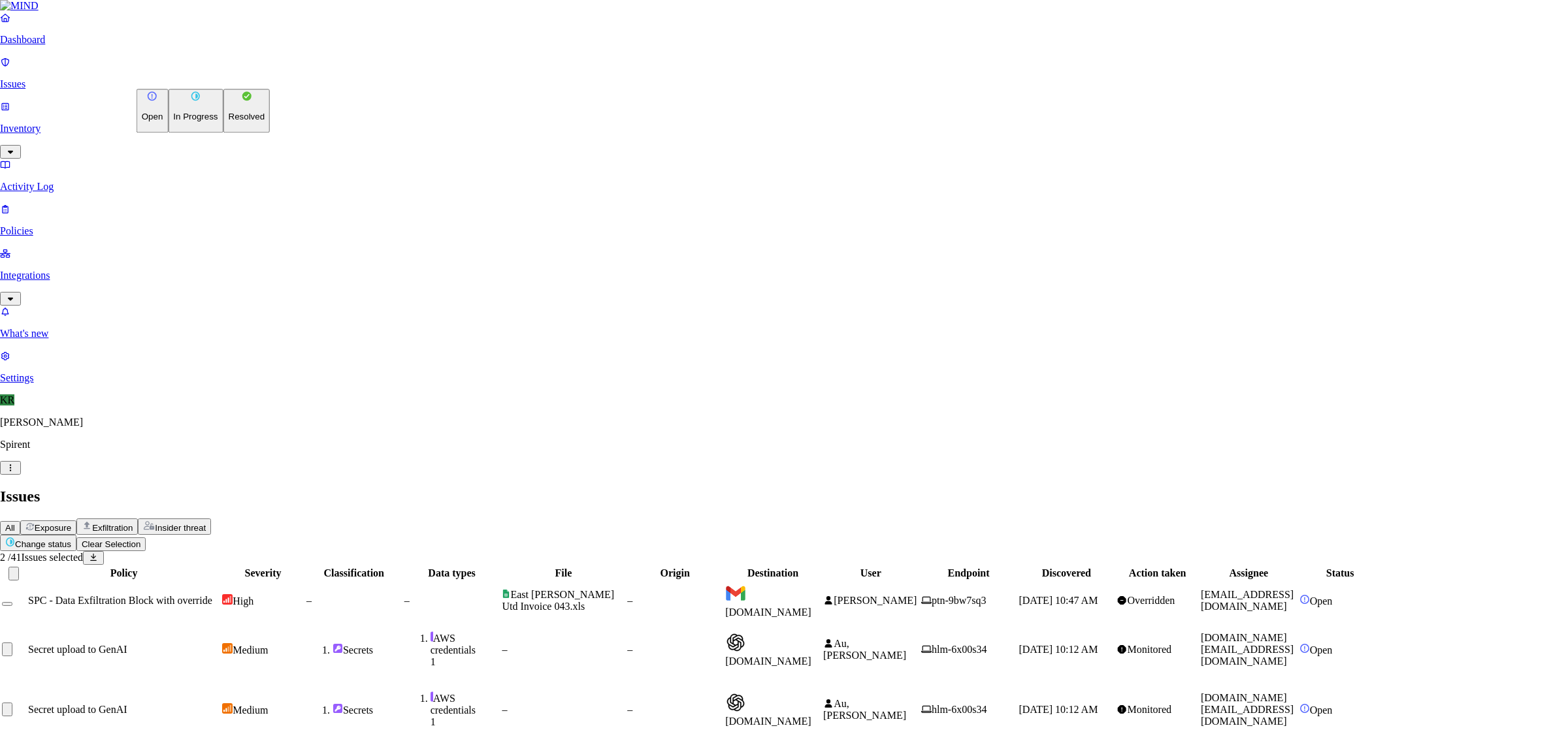
click at [210, 74] on html "Dashboard Issues Inventory Activity Log Policies Integrations What's new 1 Sett…" at bounding box center [784, 511] width 1568 height 1022
click at [203, 122] on p "In Progress" at bounding box center [195, 117] width 45 height 9
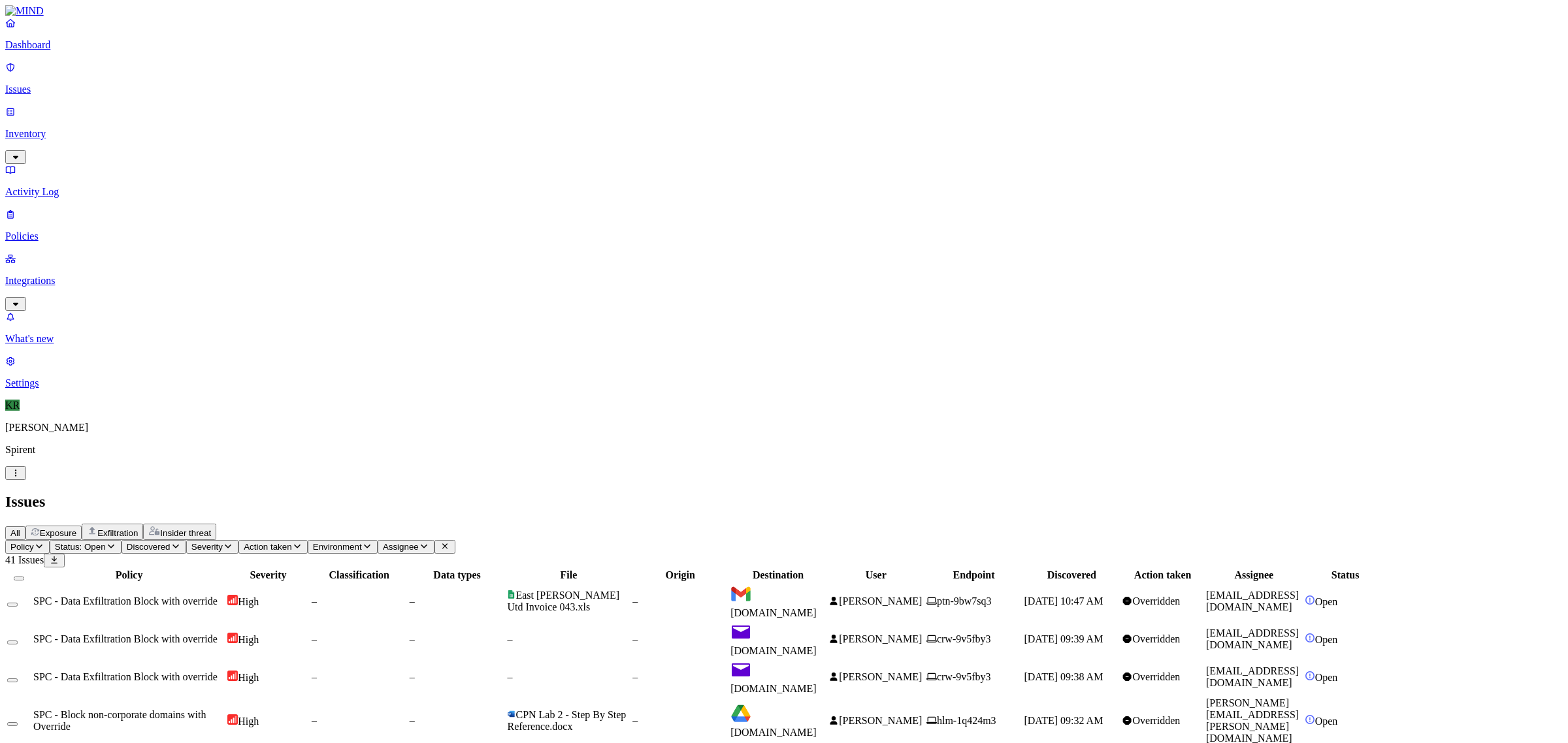
click at [226, 621] on td "SPC - Data Exfiltration Block with override" at bounding box center [129, 639] width 192 height 37
click at [922, 671] on span "[PERSON_NAME]" at bounding box center [880, 677] width 83 height 11
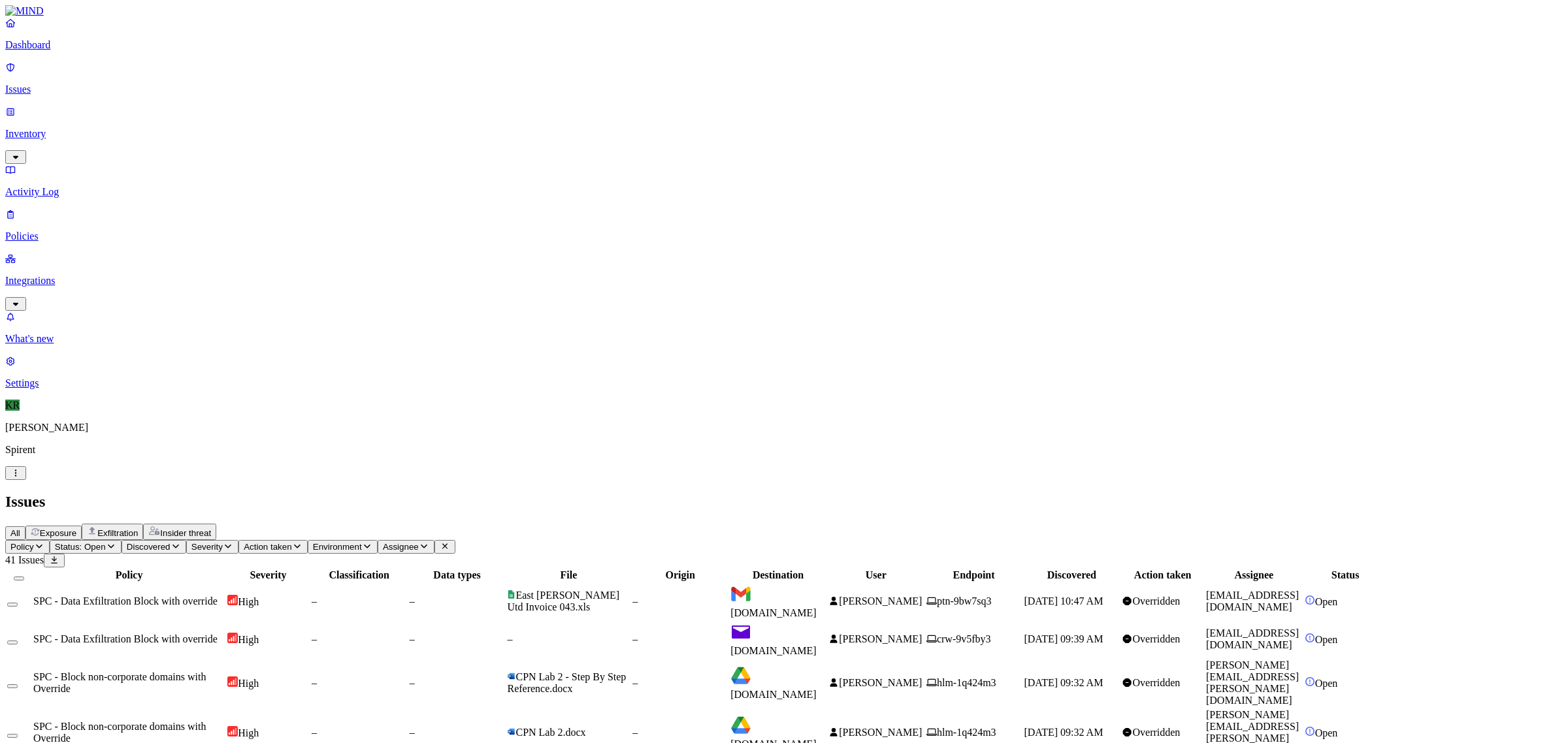
click at [24, 576] on button "Select all" at bounding box center [18, 578] width 10 height 4
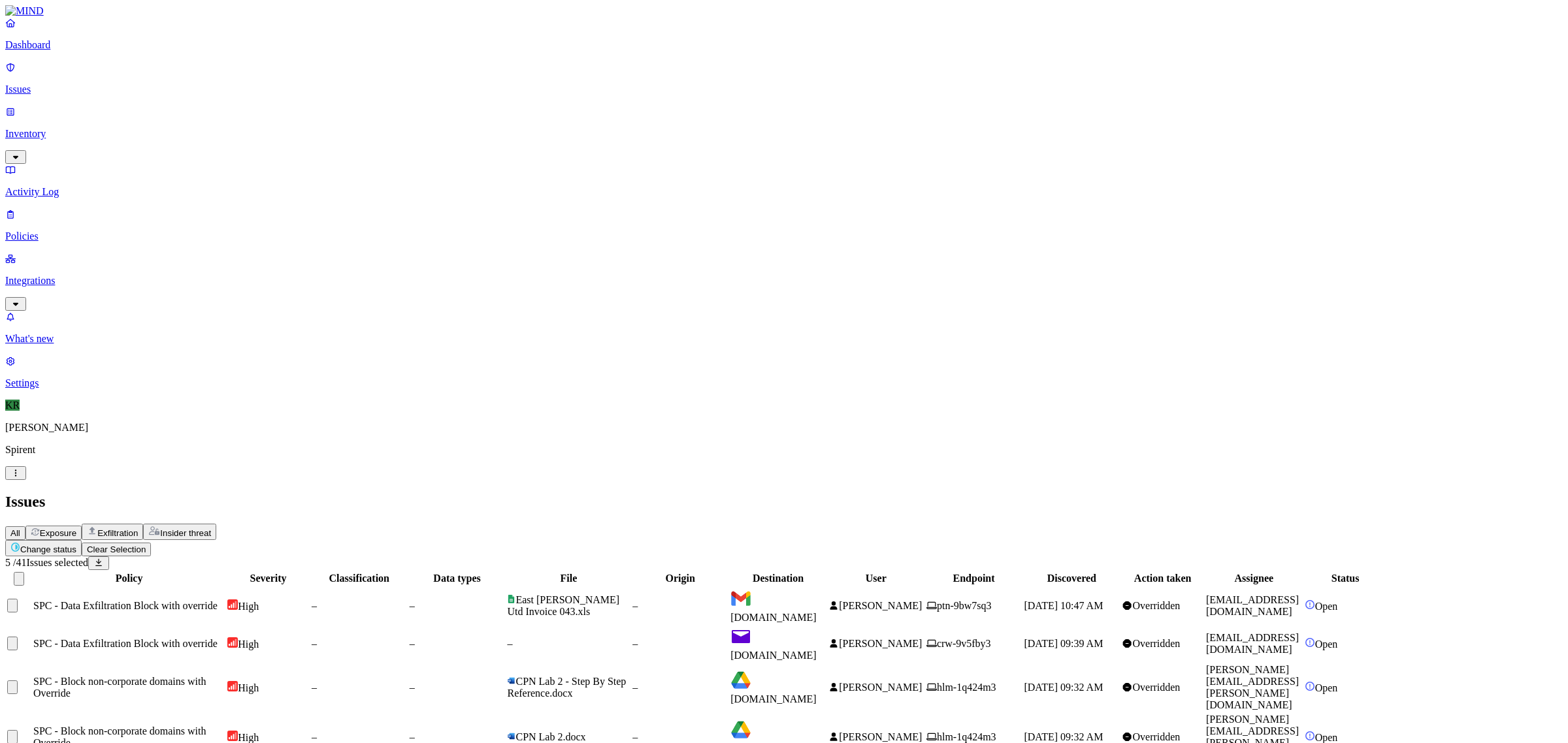
click at [192, 79] on html "Dashboard Issues Inventory Activity Log Policies Integrations What's new 1 Sett…" at bounding box center [784, 434] width 1568 height 869
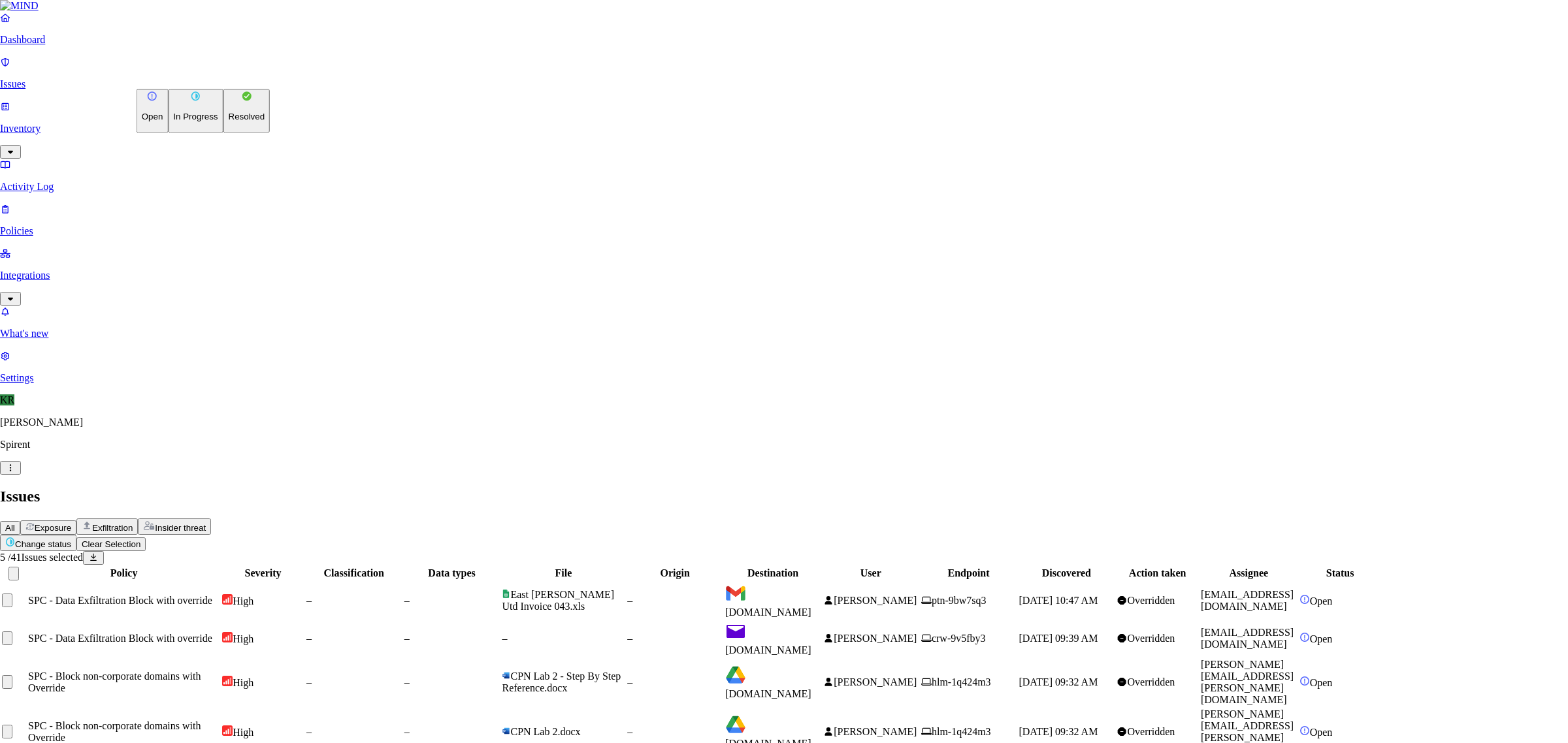
click at [228, 122] on p "Resolved" at bounding box center [247, 117] width 37 height 9
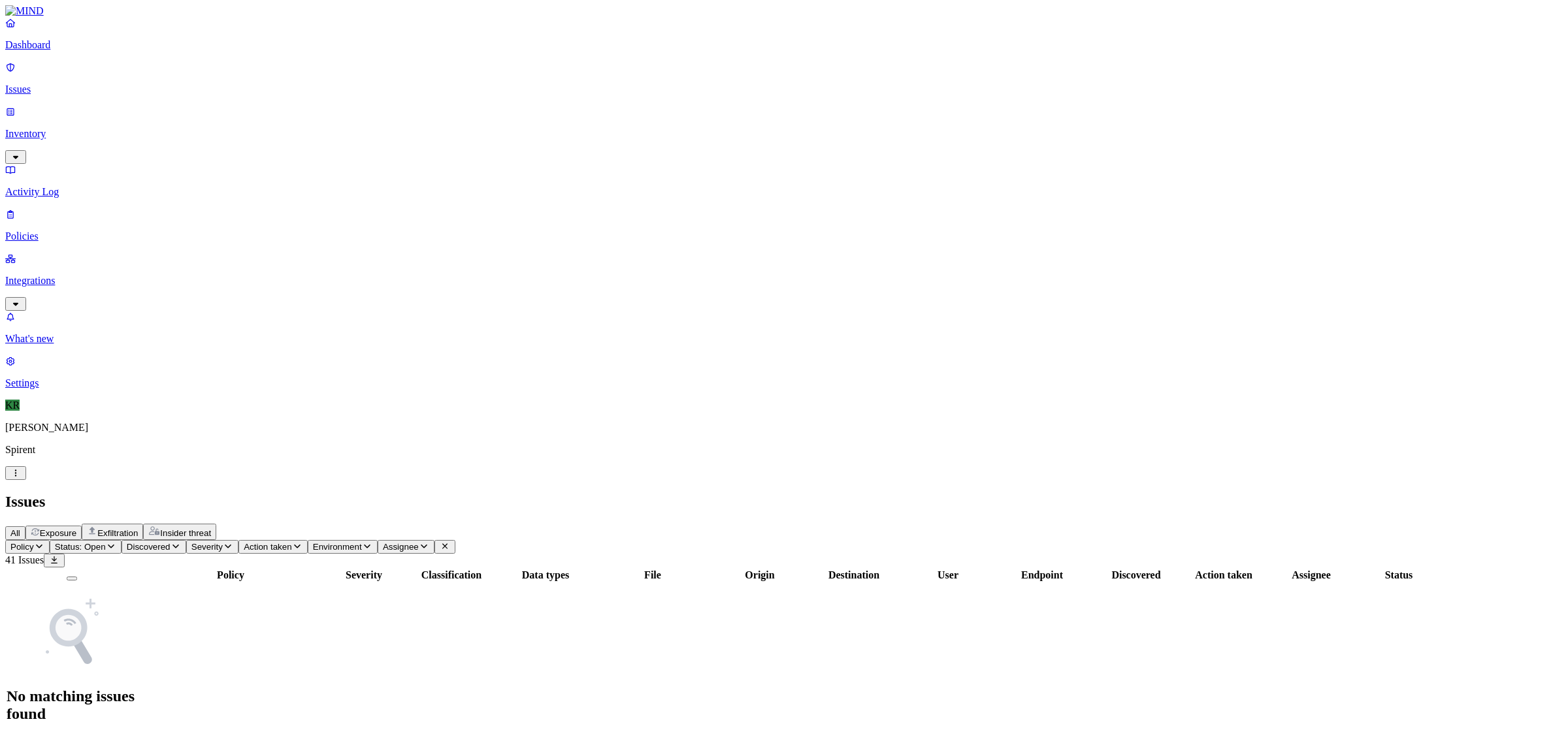
drag, startPoint x: 178, startPoint y: 46, endPoint x: 184, endPoint y: 53, distance: 9.2
click at [26, 526] on button "All" at bounding box center [16, 533] width 20 height 14
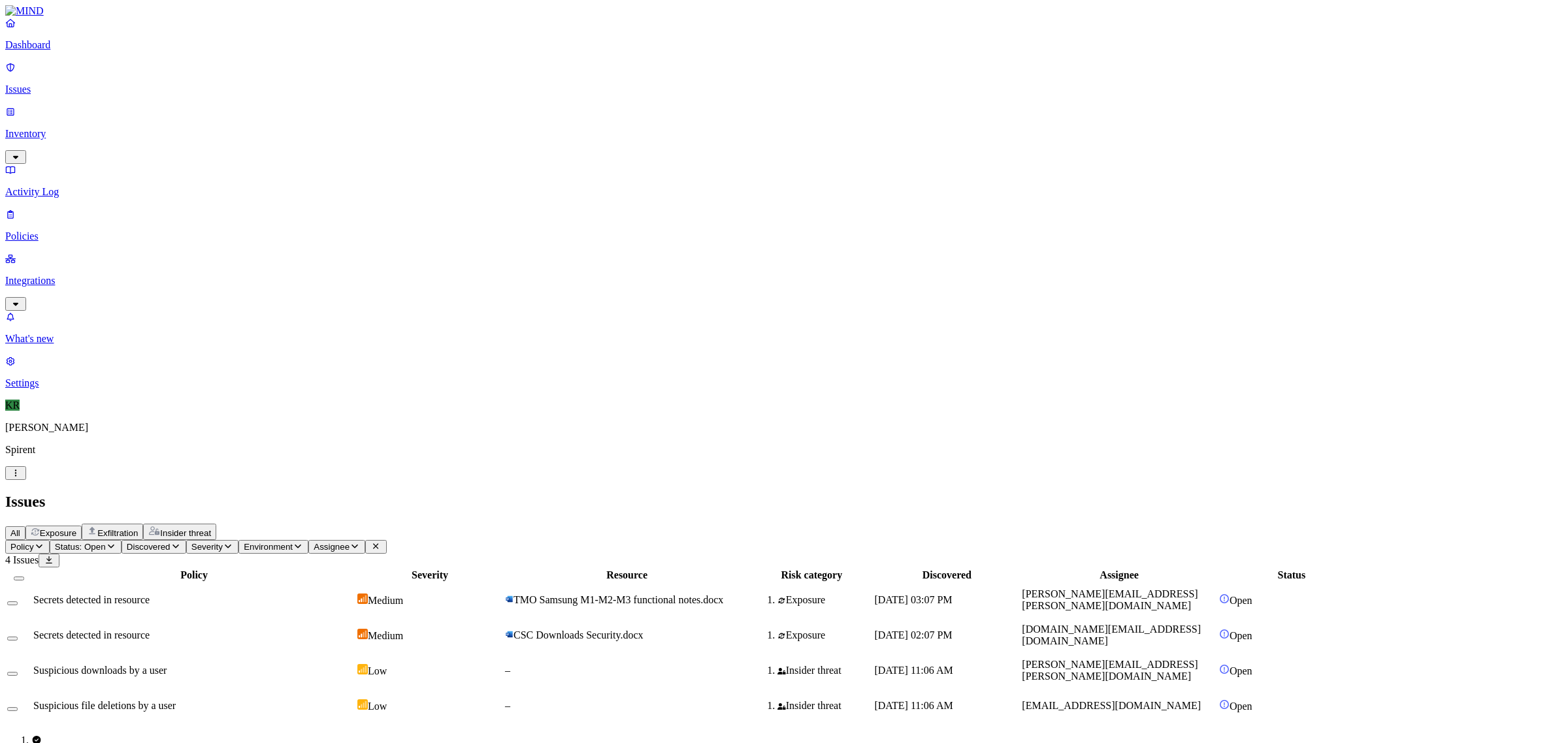
click at [106, 542] on span "Status: Open" at bounding box center [80, 547] width 51 height 9
click at [749, 618] on td "CSC Downloads Security.docx" at bounding box center [627, 635] width 245 height 34
click at [710, 664] on div "–" at bounding box center [627, 670] width 244 height 12
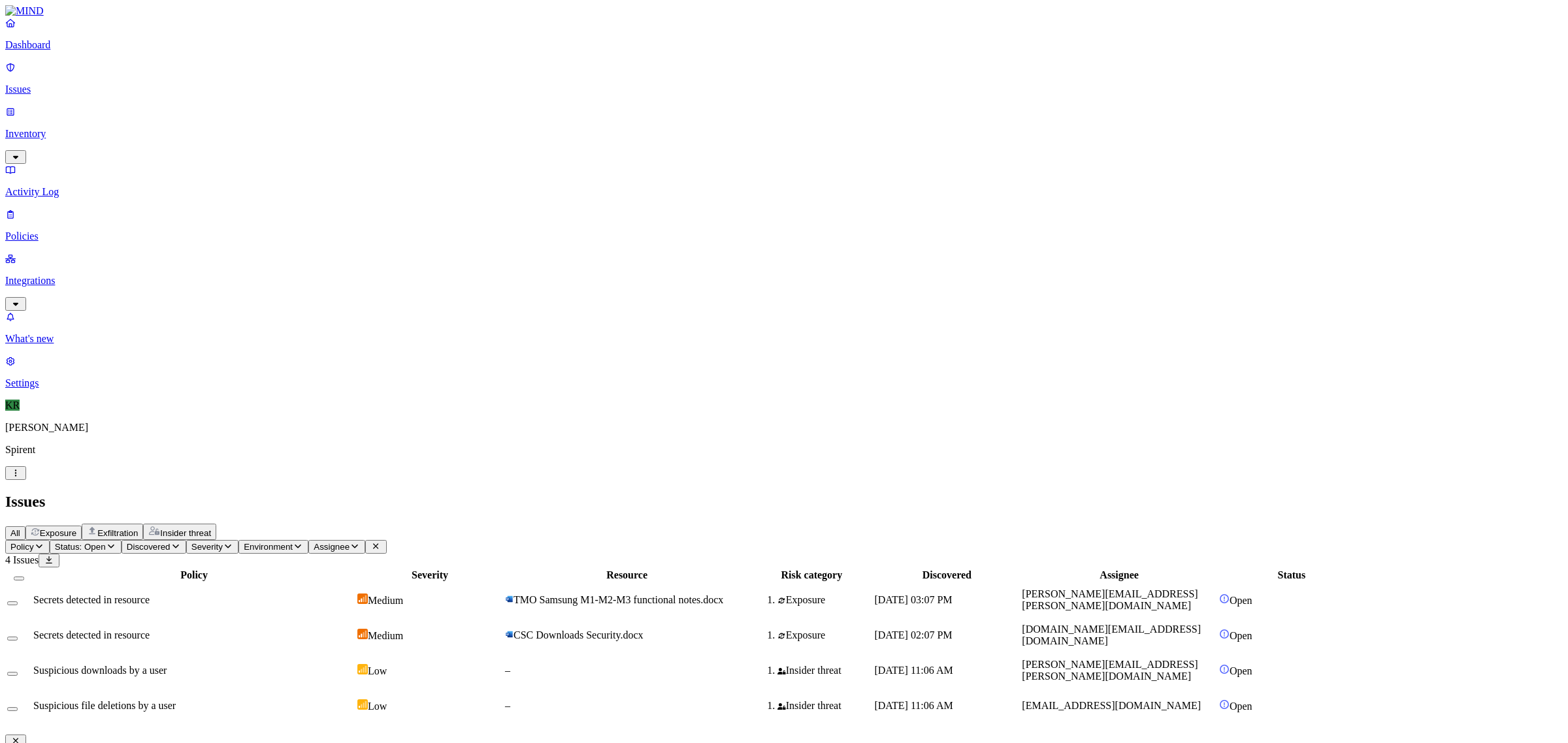
click at [667, 689] on td "–" at bounding box center [627, 706] width 245 height 34
click at [354, 594] on div "Secrets detected in resource" at bounding box center [194, 599] width 321 height 12
click at [355, 618] on td "Secrets detected in resource" at bounding box center [194, 635] width 323 height 34
click at [403, 595] on span "Medium" at bounding box center [386, 600] width 35 height 11
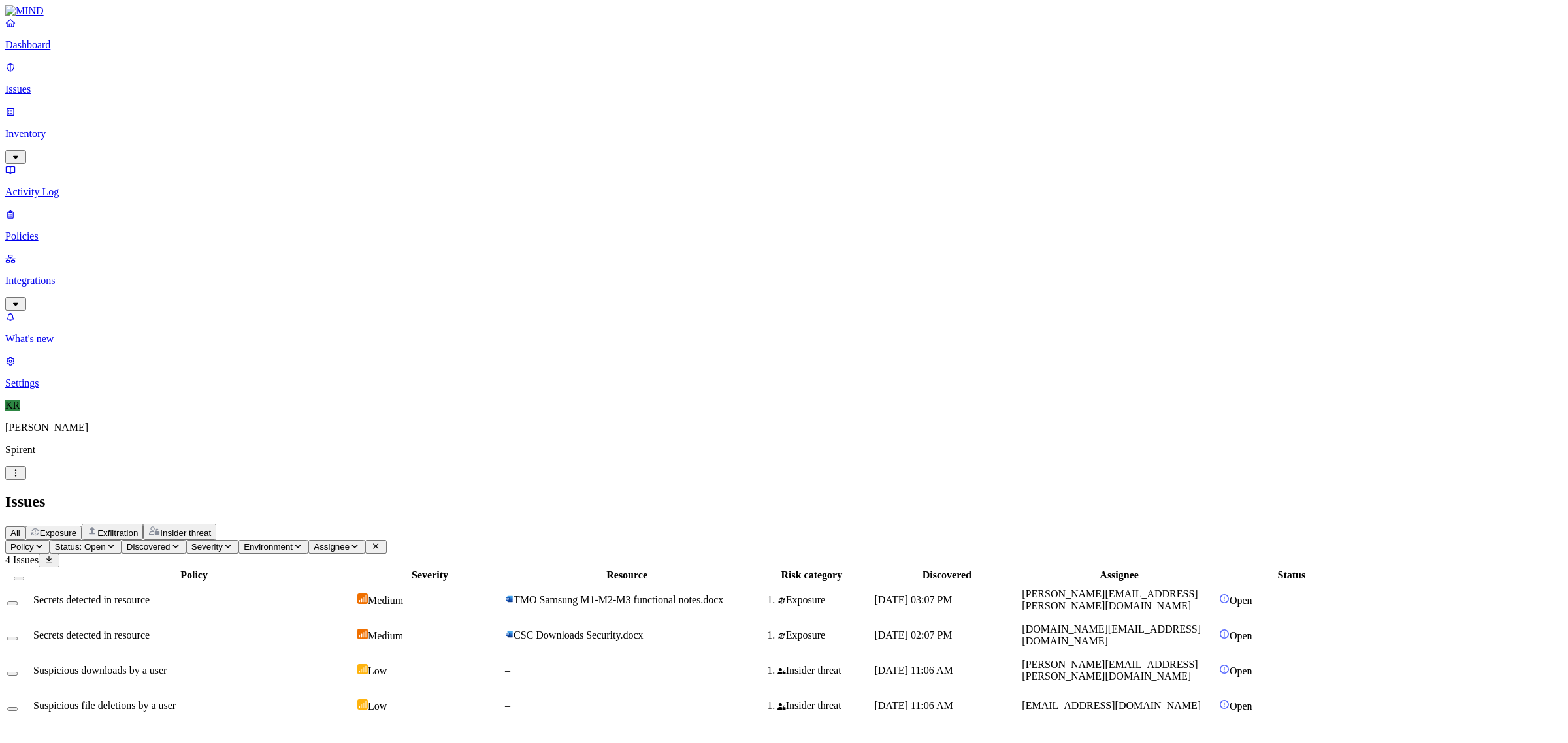
click at [502, 664] on div "Low" at bounding box center [430, 670] width 145 height 13
click at [502, 700] on div "Low" at bounding box center [430, 706] width 145 height 13
click at [24, 576] on button "Select all" at bounding box center [18, 578] width 10 height 4
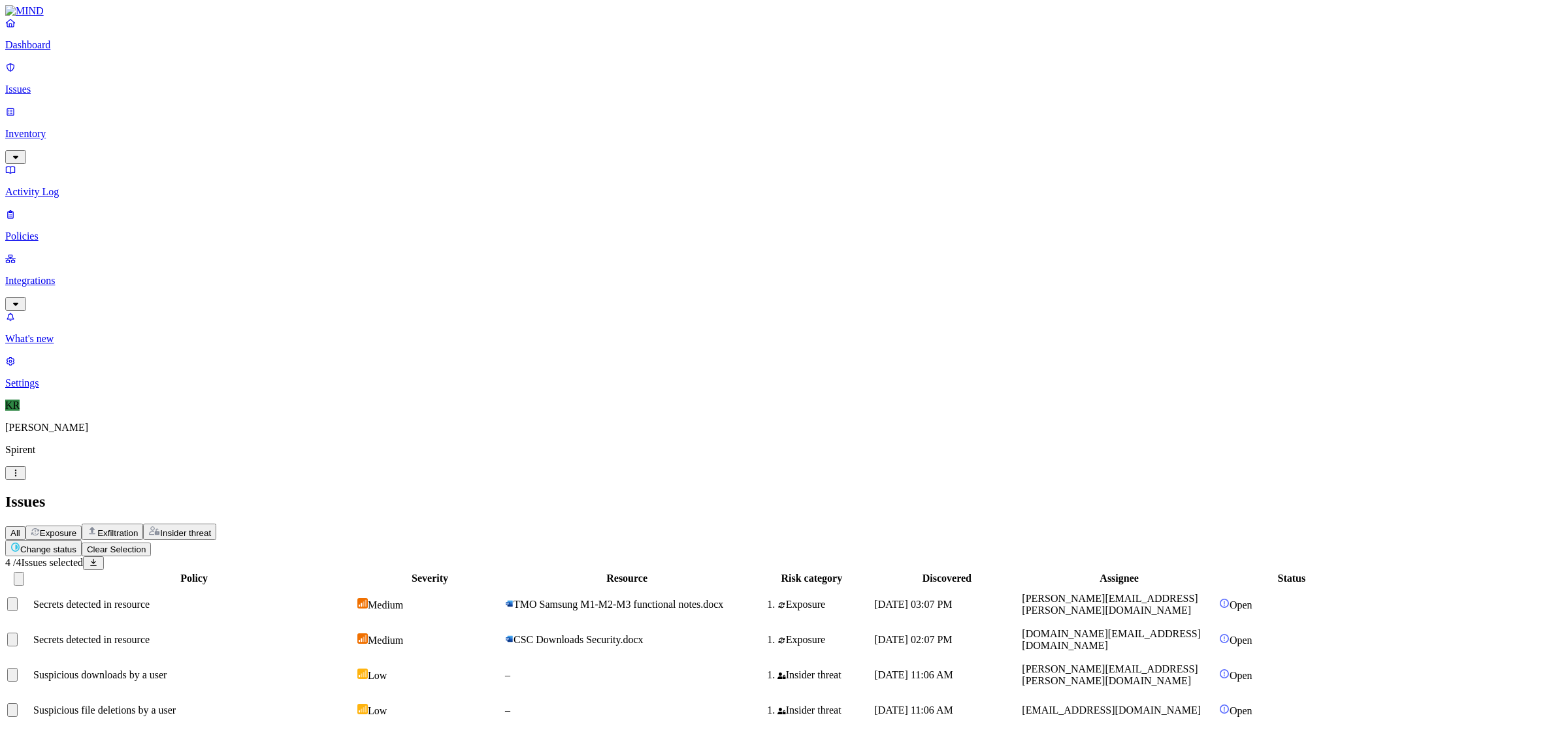
click at [194, 79] on html "Dashboard Issues Inventory Activity Log Policies Integrations What's new 1 Sett…" at bounding box center [784, 369] width 1568 height 739
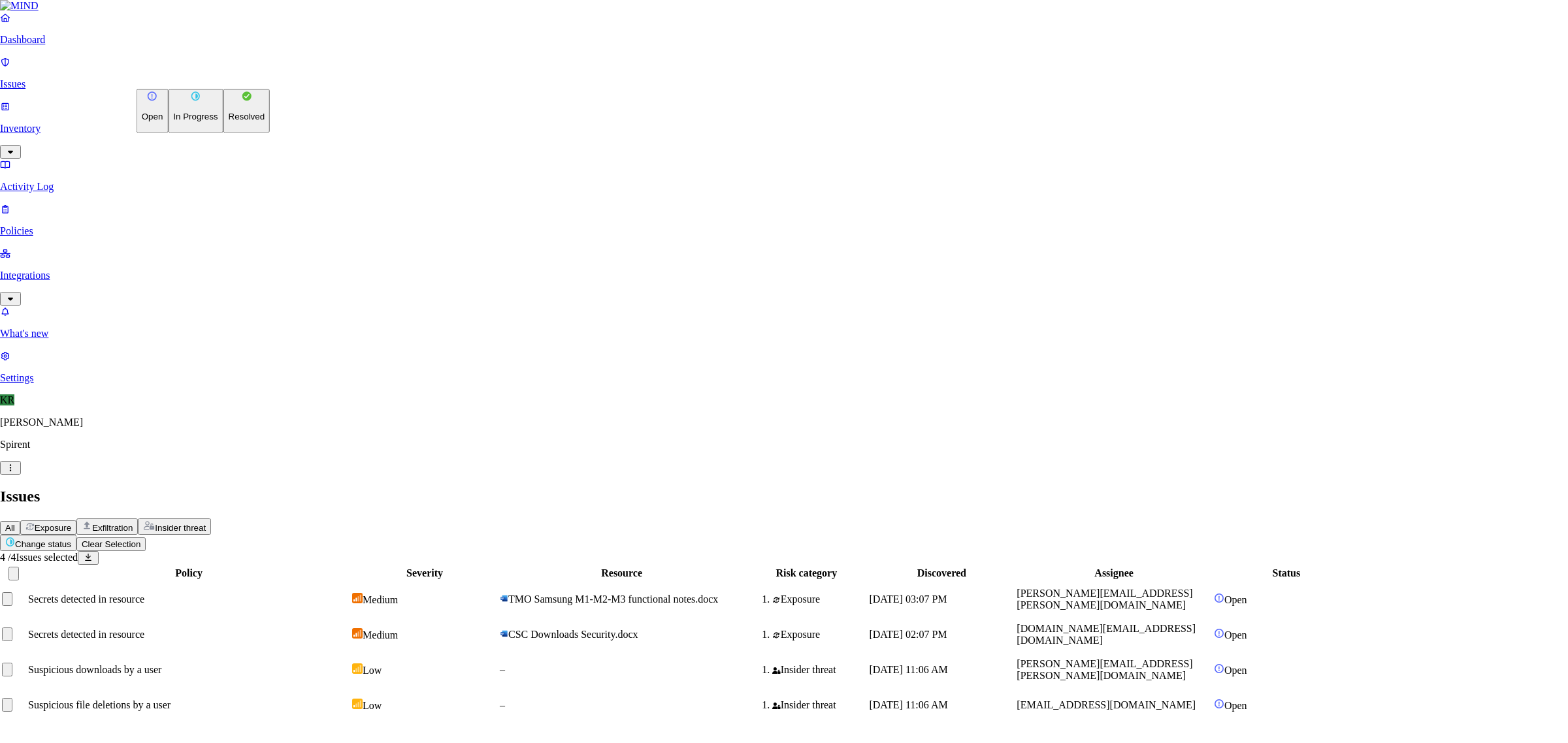
click at [228, 122] on p "Resolved" at bounding box center [247, 117] width 37 height 9
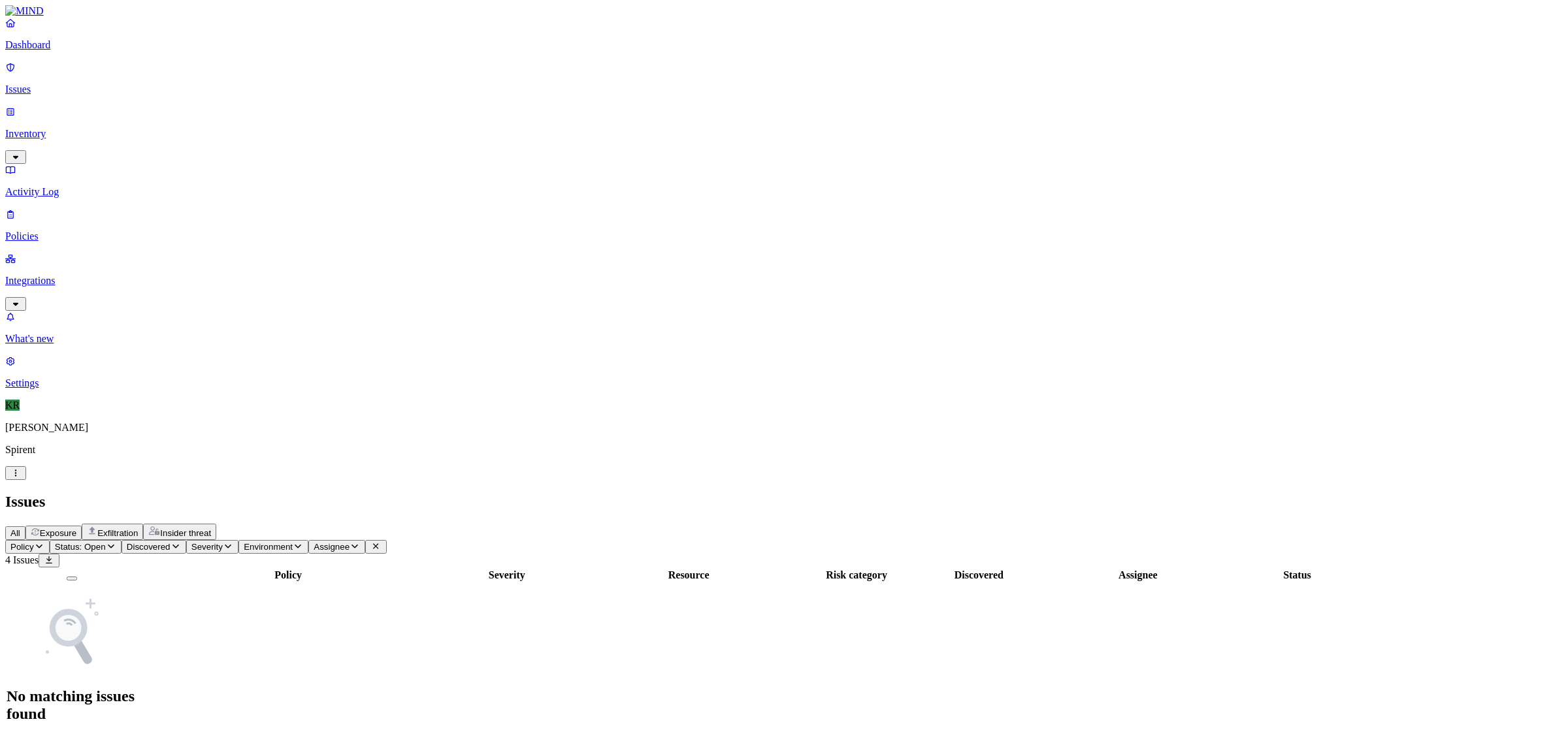
click at [106, 542] on span "Status: Open" at bounding box center [80, 547] width 51 height 9
click at [237, 137] on div "In Progress" at bounding box center [237, 161] width 0 height 48
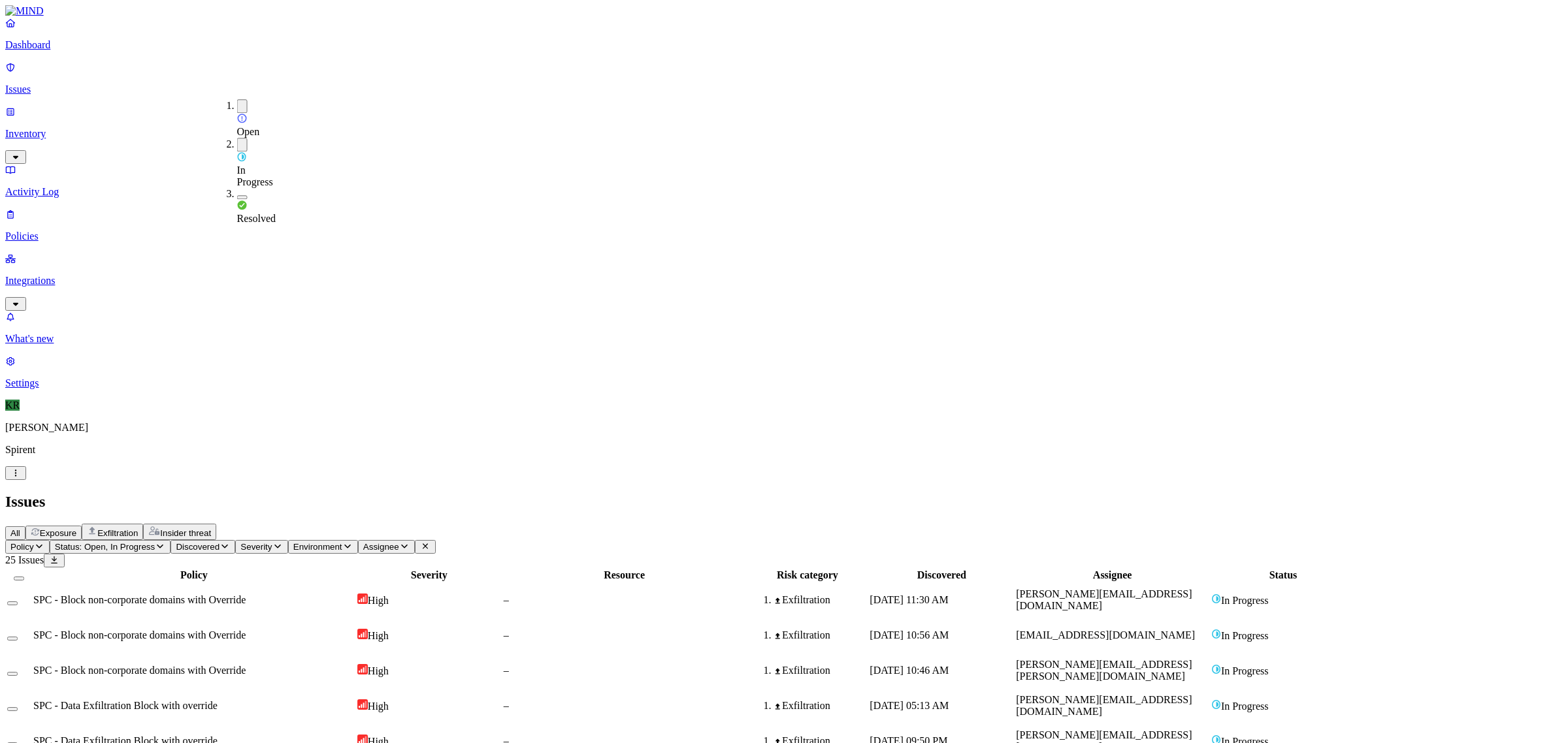
click at [237, 106] on div "Open" at bounding box center [237, 119] width 0 height 39
click at [237, 106] on button "button" at bounding box center [242, 108] width 10 height 4
drag, startPoint x: 1291, startPoint y: 134, endPoint x: 1174, endPoint y: 144, distance: 117.4
click at [1171, 583] on tr "SPC - Block non-corporate domains with Override High – Exfiltration [DATE] 11:3…" at bounding box center [681, 600] width 1349 height 34
drag, startPoint x: 1395, startPoint y: 528, endPoint x: 1297, endPoint y: 538, distance: 98.5
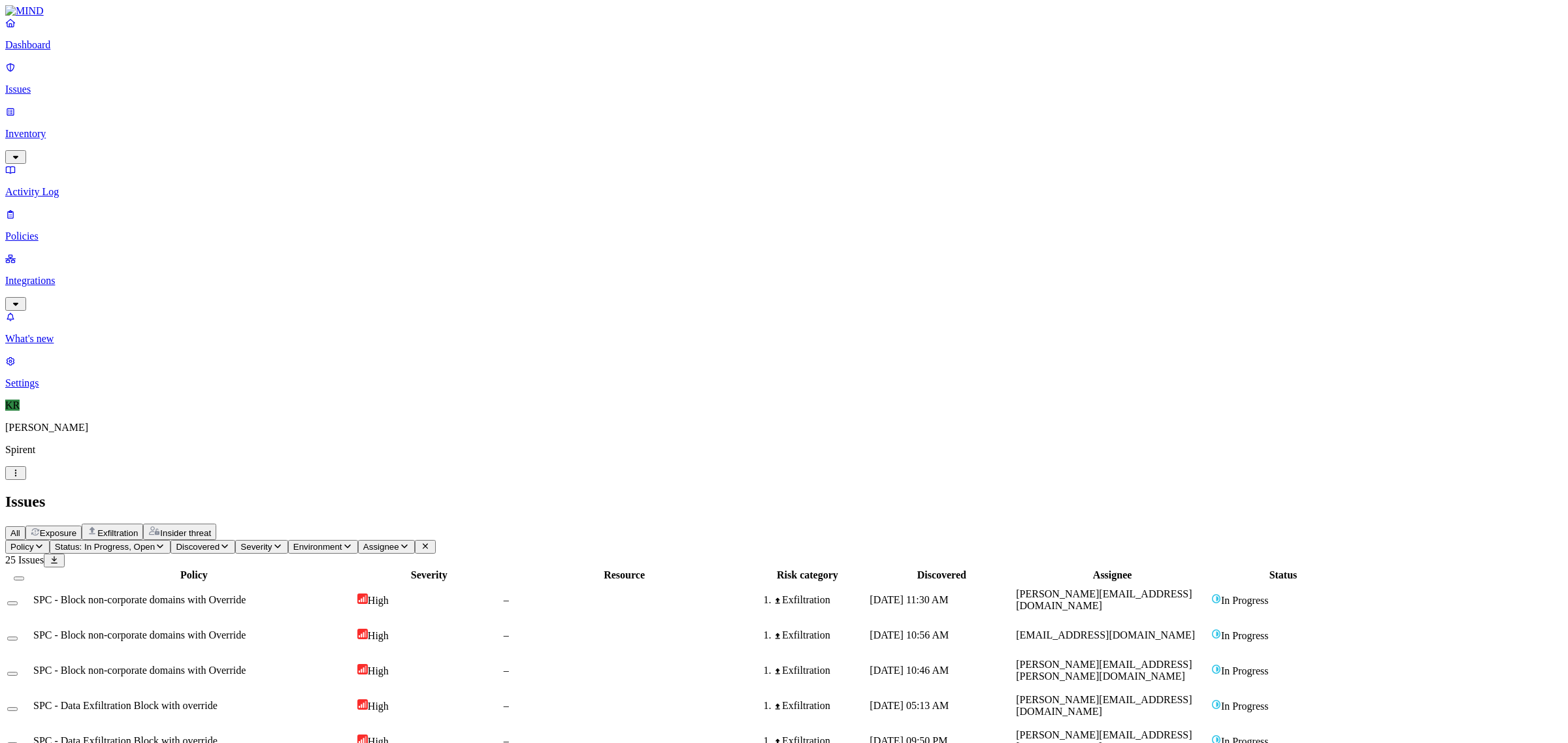
copy link "[PERSON_NAME][EMAIL_ADDRESS][DOMAIN_NAME]"
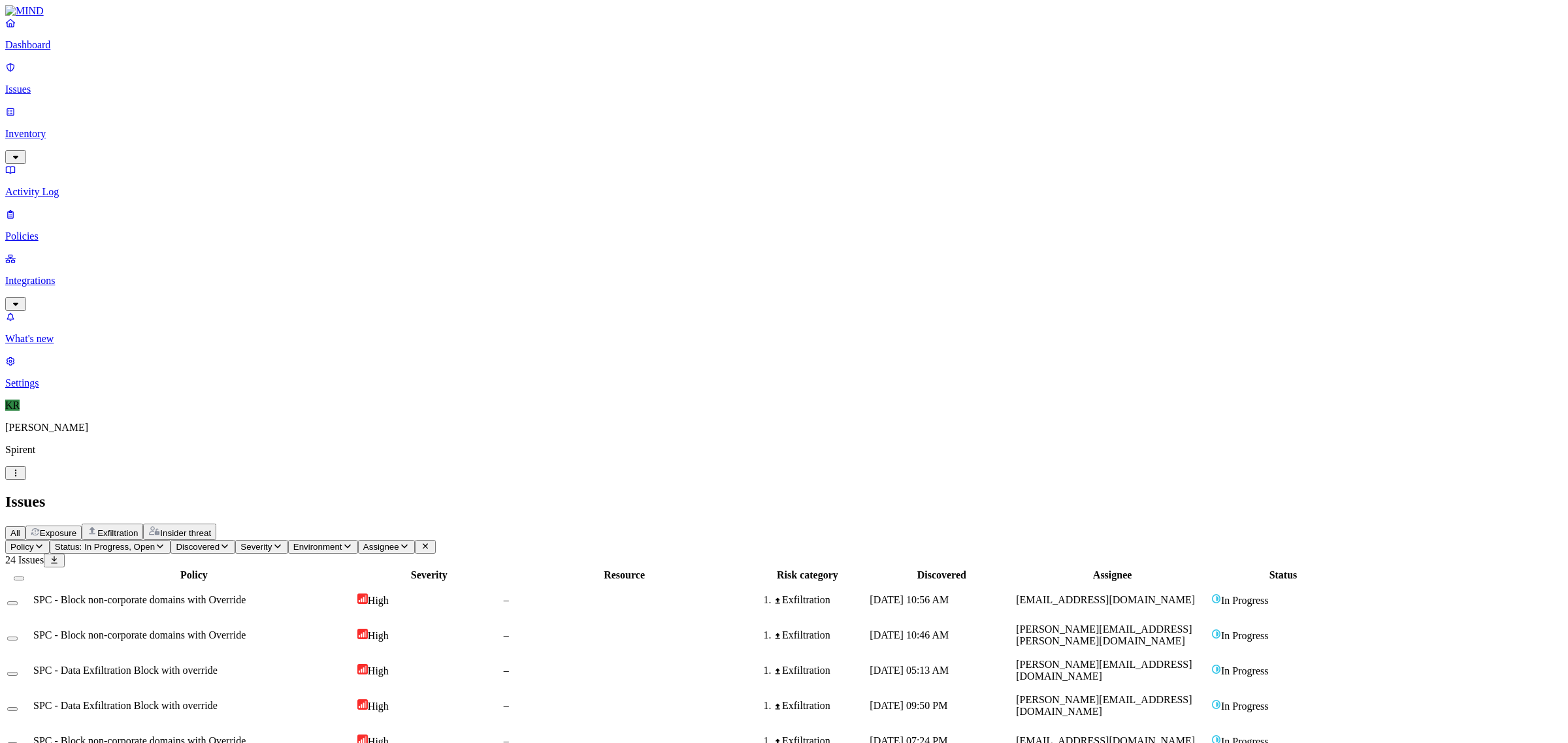
click at [1014, 583] on td "[DATE] 10:56 AM" at bounding box center [941, 600] width 145 height 34
drag, startPoint x: 1397, startPoint y: 615, endPoint x: 1296, endPoint y: 620, distance: 101.1
copy link "[EMAIL_ADDRESS][DOMAIN_NAME]"
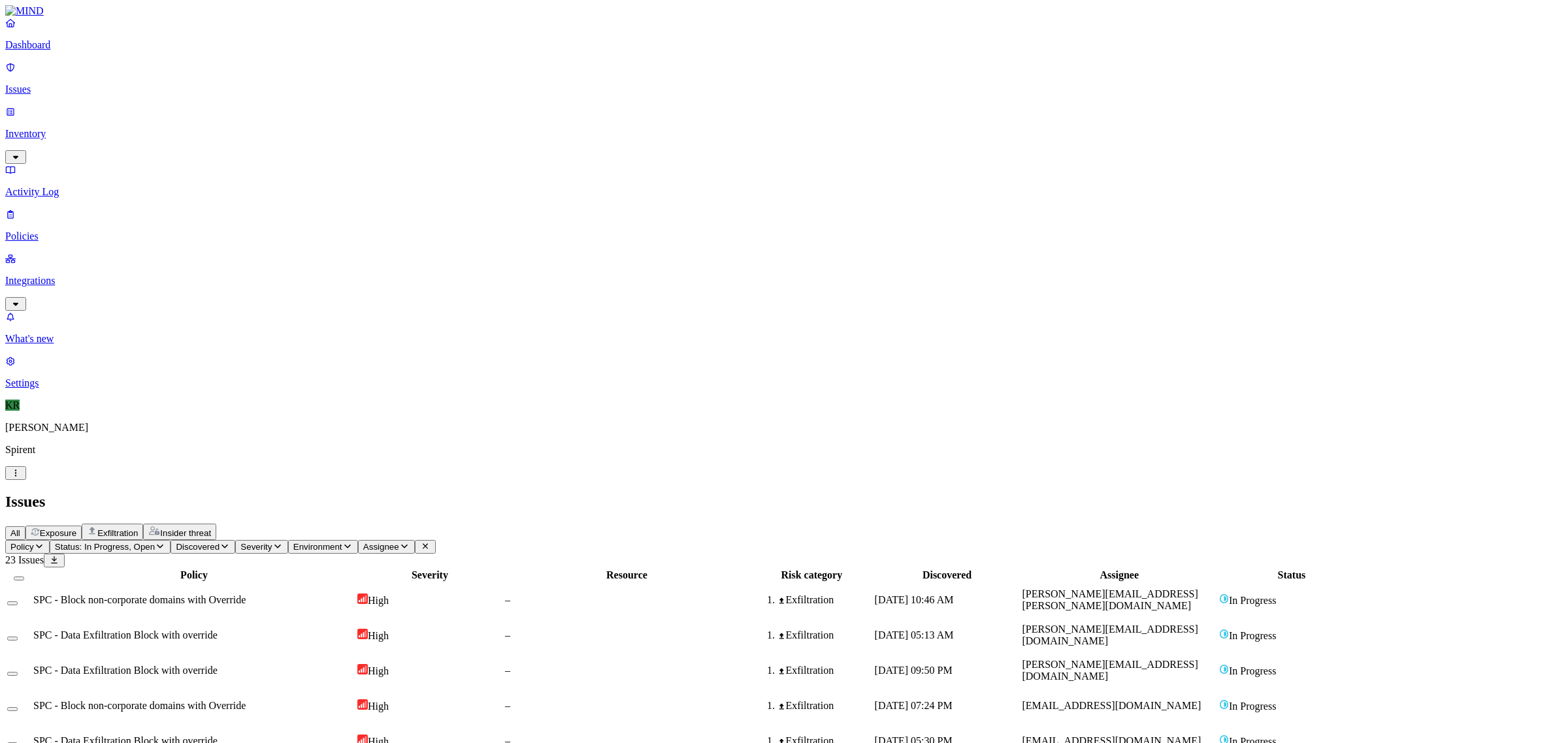
drag, startPoint x: 1323, startPoint y: 16, endPoint x: 1177, endPoint y: 75, distance: 157.5
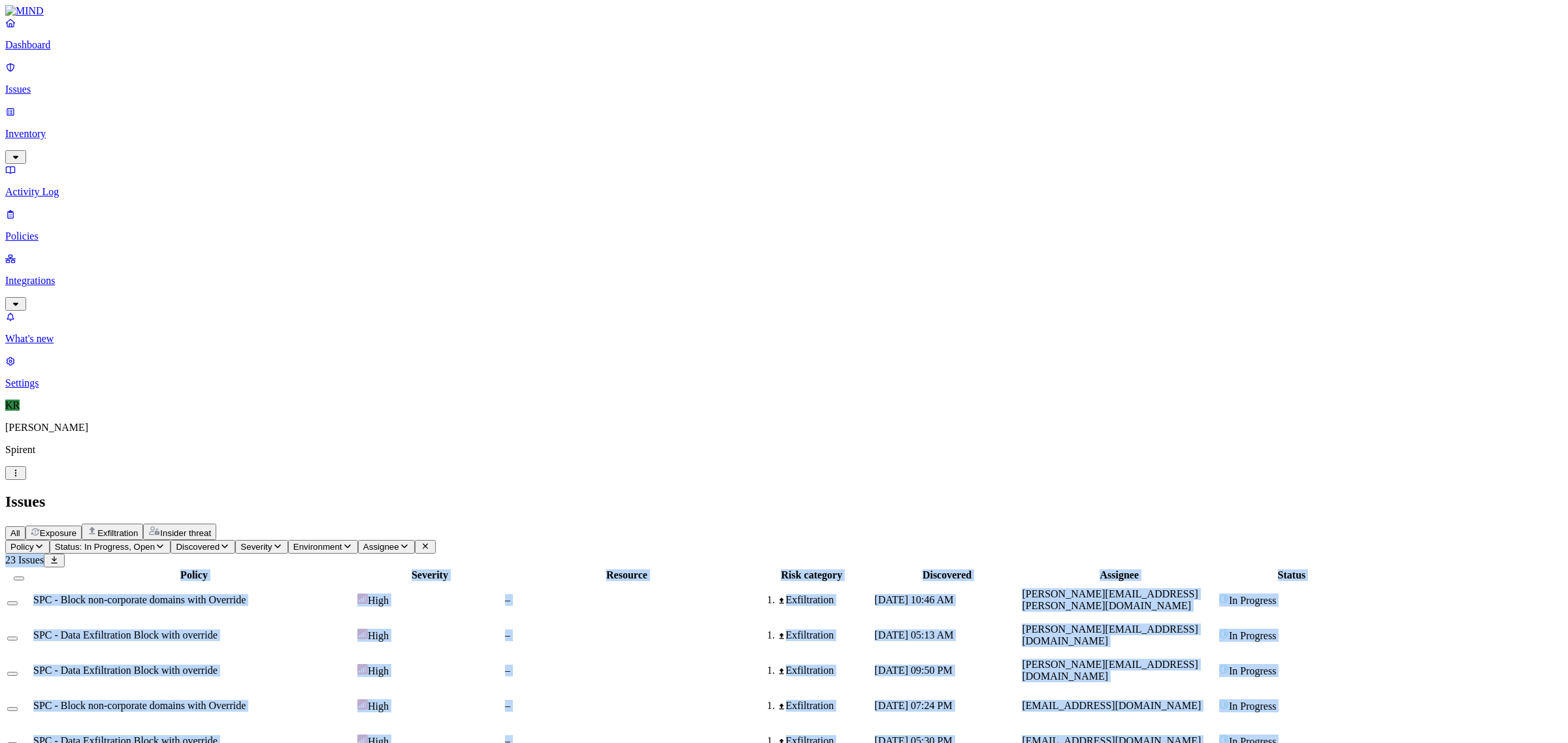
click at [1197, 589] on span "[PERSON_NAME][EMAIL_ADDRESS][PERSON_NAME][DOMAIN_NAME]" at bounding box center [1109, 600] width 176 height 23
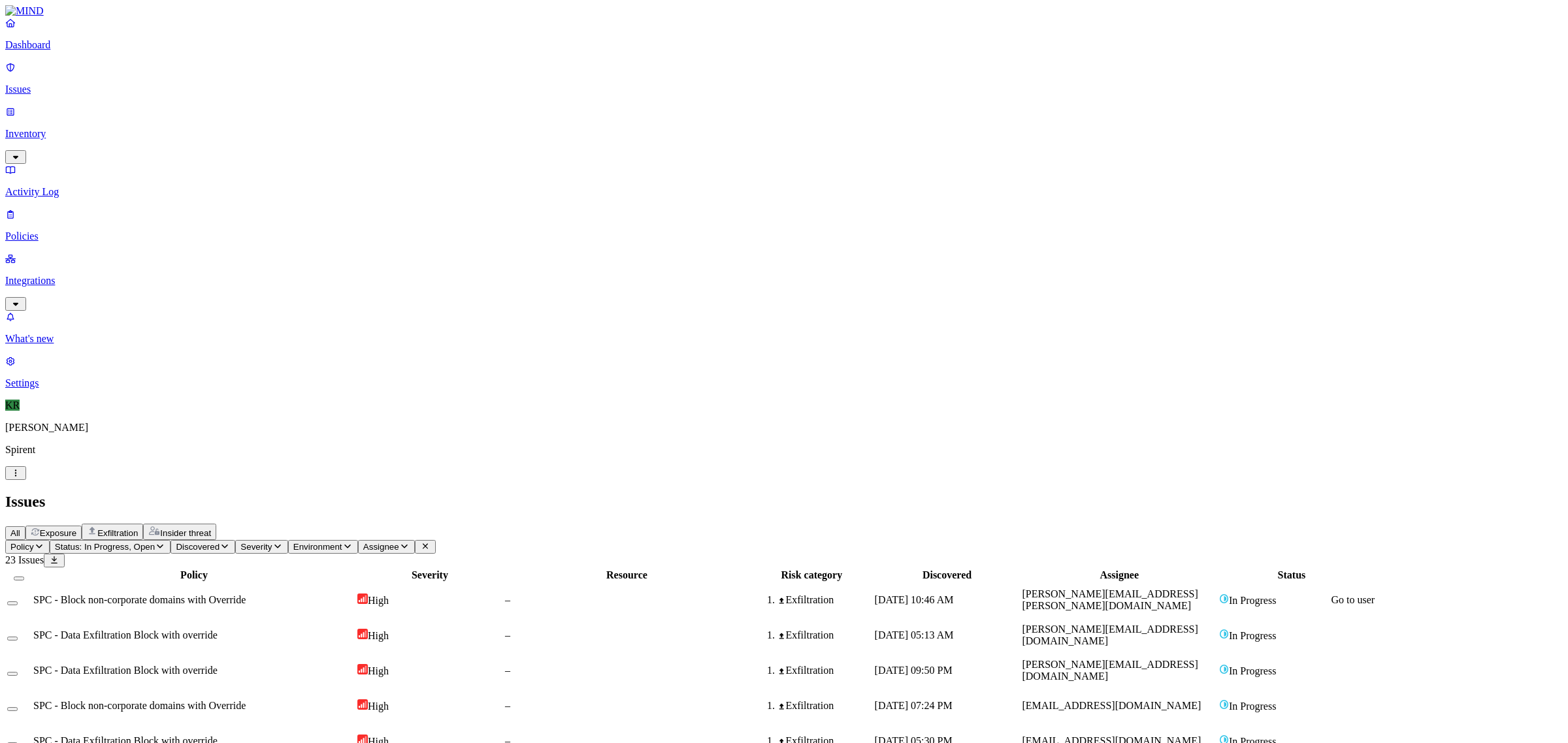
drag, startPoint x: 1415, startPoint y: 621, endPoint x: 1298, endPoint y: 614, distance: 117.2
copy link "[PERSON_NAME][EMAIL_ADDRESS][PERSON_NAME][DOMAIN_NAME]"
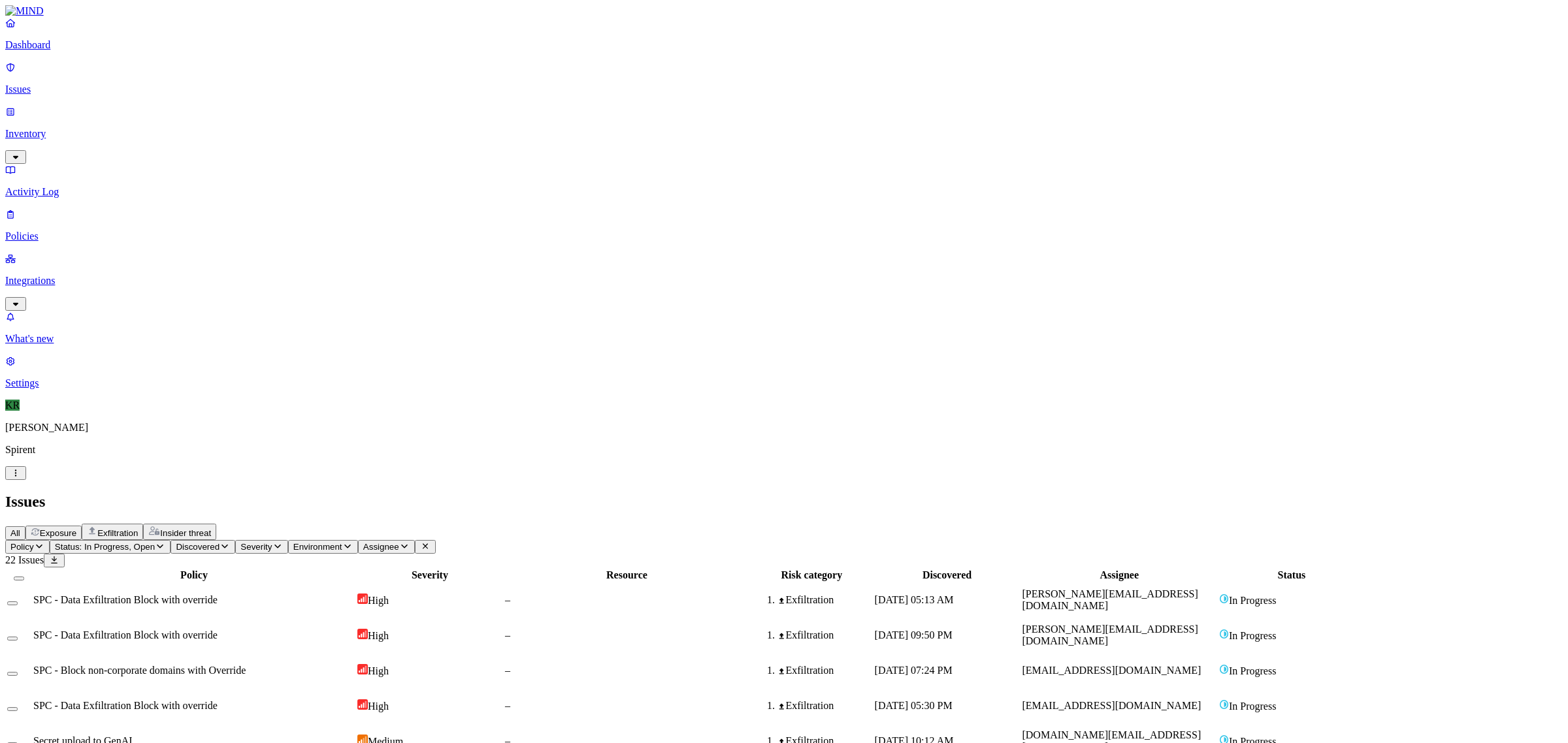
click at [872, 594] on div "Exfiltration" at bounding box center [825, 599] width 95 height 12
drag, startPoint x: 1399, startPoint y: 616, endPoint x: 1298, endPoint y: 626, distance: 101.5
copy link "[PERSON_NAME][EMAIL_ADDRESS][DOMAIN_NAME]"
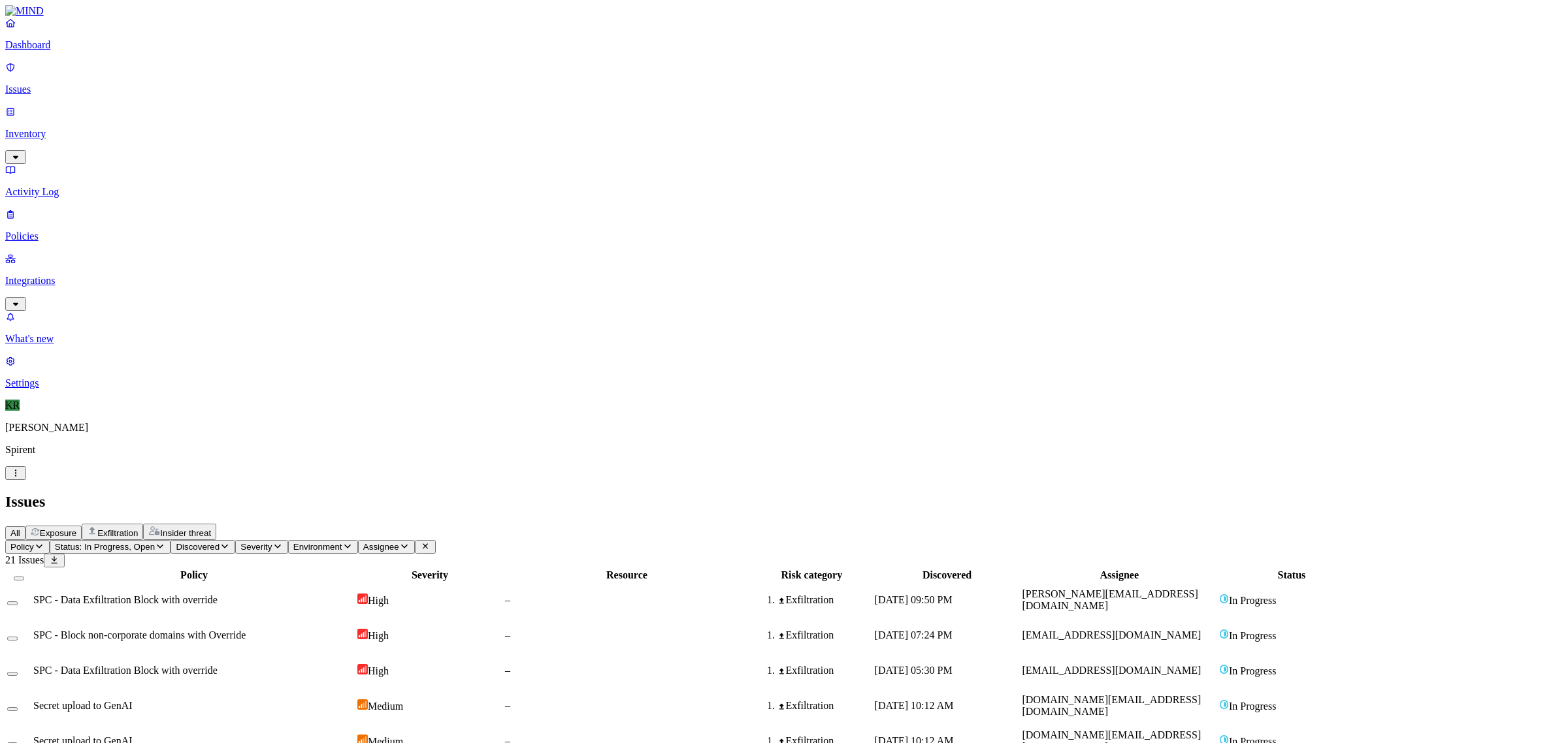
click at [1020, 569] on th "Discovered" at bounding box center [947, 575] width 146 height 13
click at [953, 594] on span "[DATE] 09:50 PM" at bounding box center [913, 599] width 78 height 11
drag, startPoint x: 1422, startPoint y: 536, endPoint x: 1298, endPoint y: 540, distance: 124.1
copy link "[PERSON_NAME][EMAIL_ADDRESS][DOMAIN_NAME]"
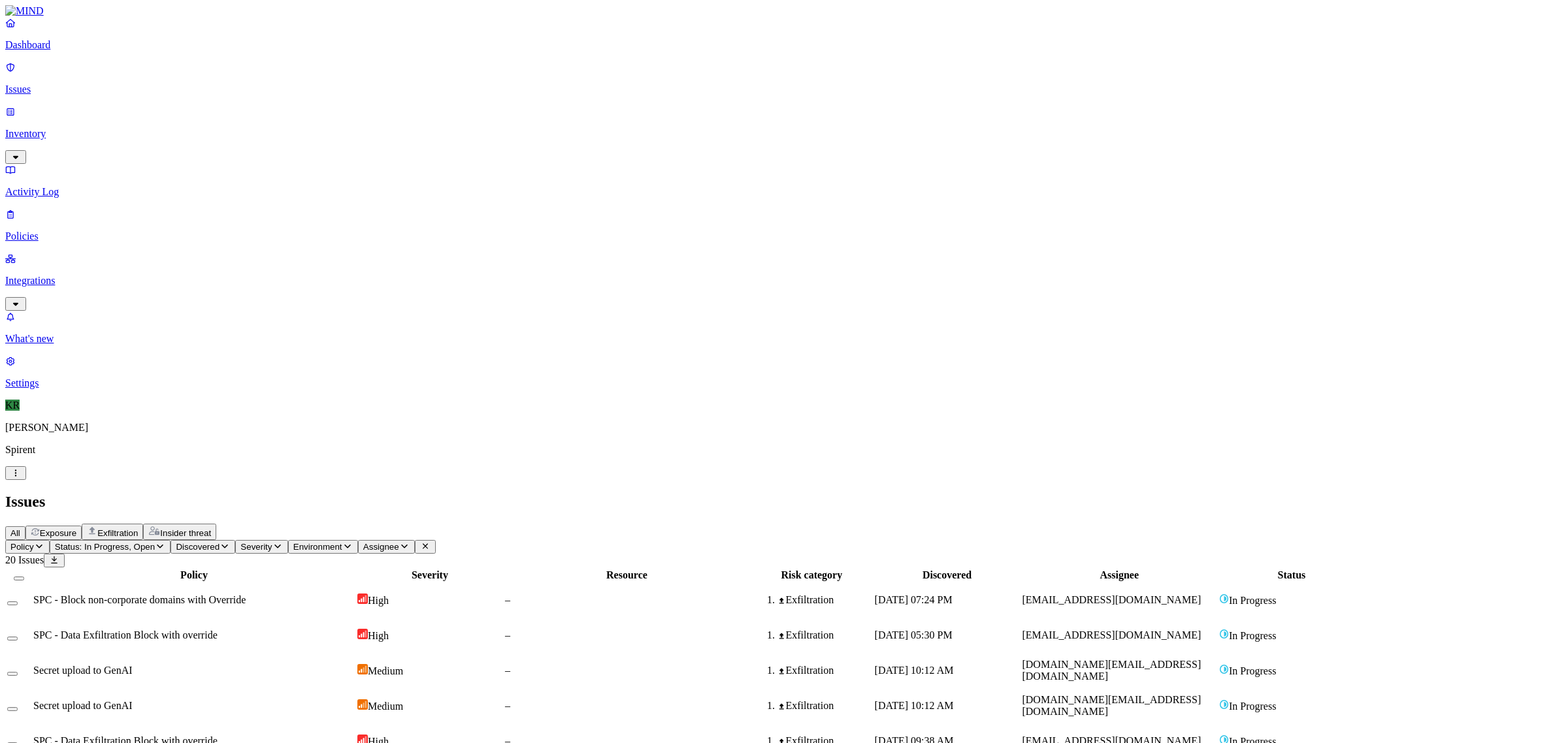
click at [64, 554] on button at bounding box center [54, 561] width 21 height 14
click at [24, 576] on button "Select all" at bounding box center [18, 578] width 10 height 4
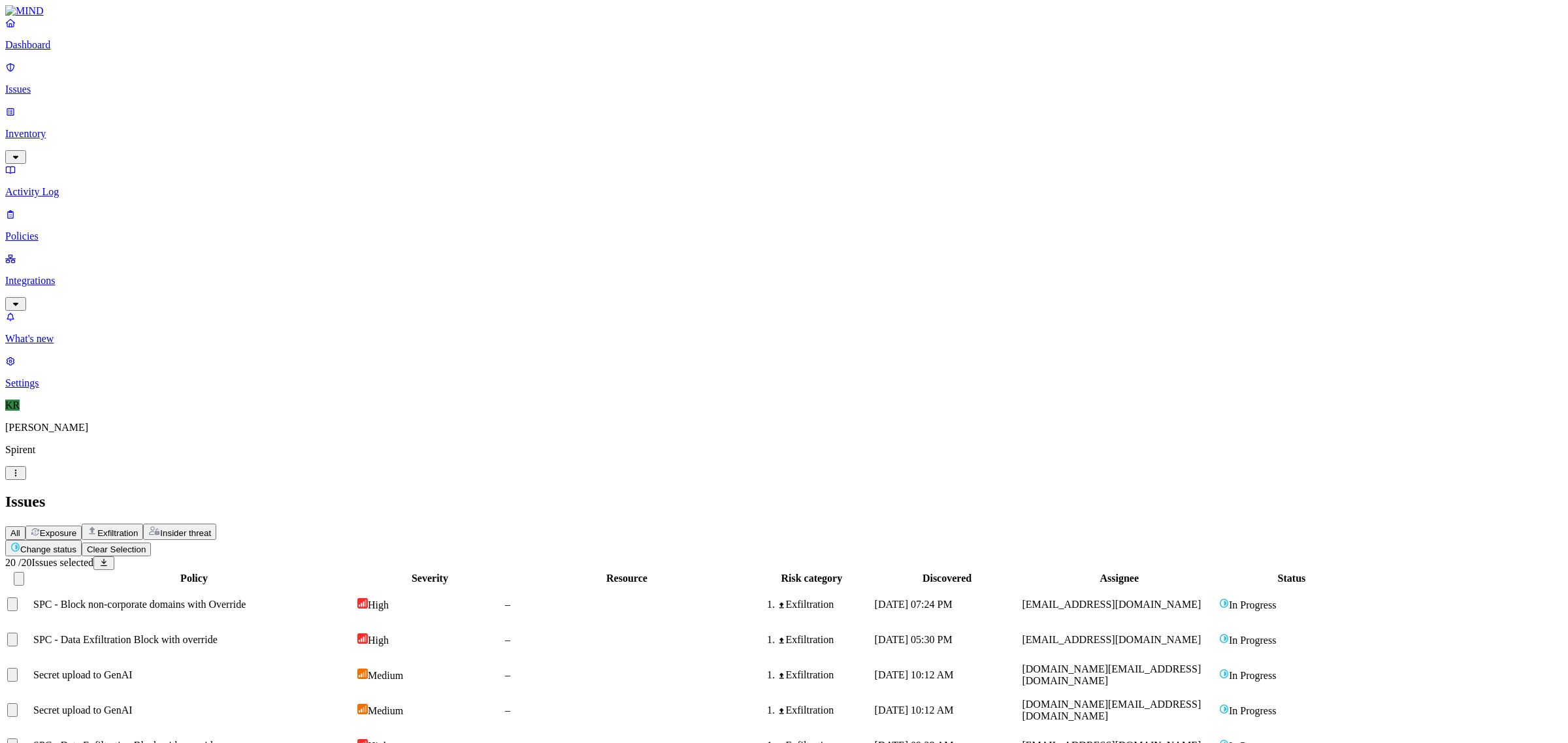
click at [18, 668] on button "Select row" at bounding box center [12, 675] width 10 height 14
click at [18, 703] on button "Select row" at bounding box center [12, 710] width 10 height 14
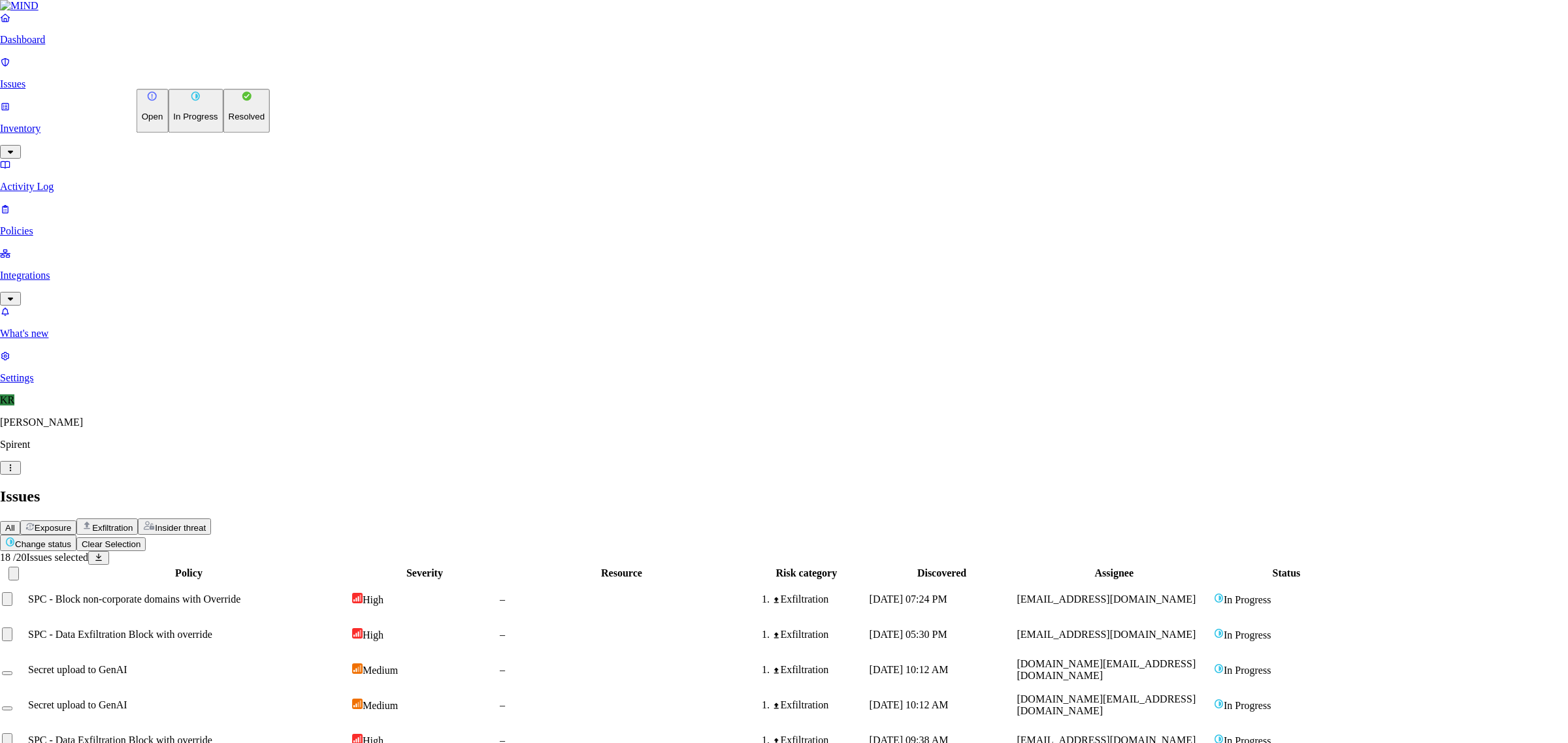
click at [213, 83] on html "Dashboard Issues Inventory Activity Log Policies Integrations What's new 1 Sett…" at bounding box center [784, 649] width 1568 height 1298
click at [224, 133] on button "Resolved" at bounding box center [247, 110] width 47 height 44
